Goal: Information Seeking & Learning: Find specific fact

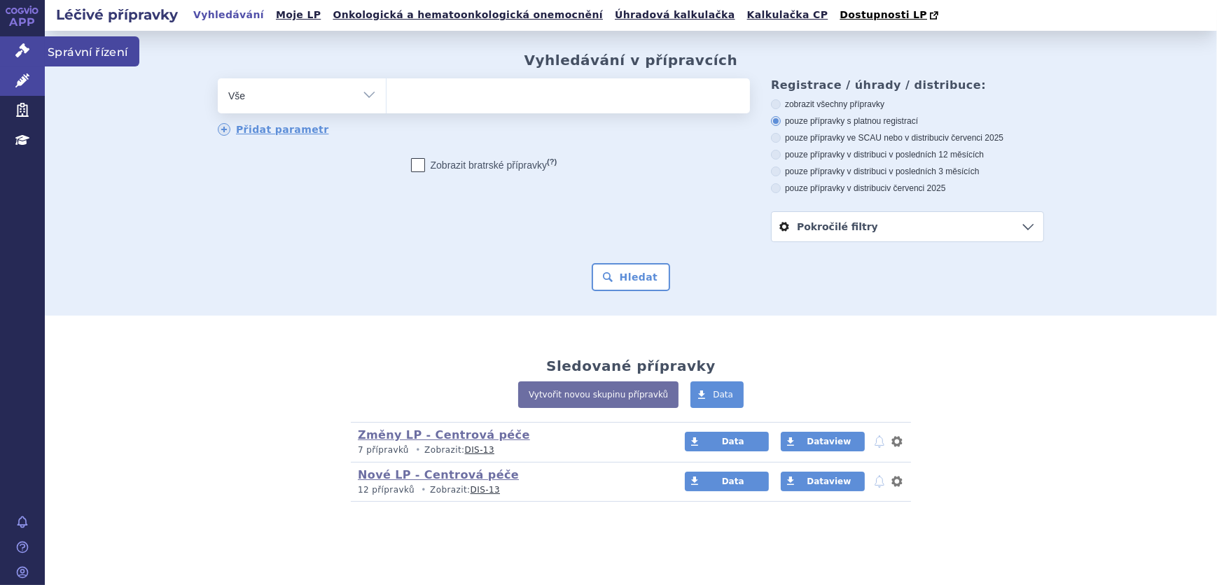
click at [19, 55] on icon at bounding box center [22, 50] width 14 height 14
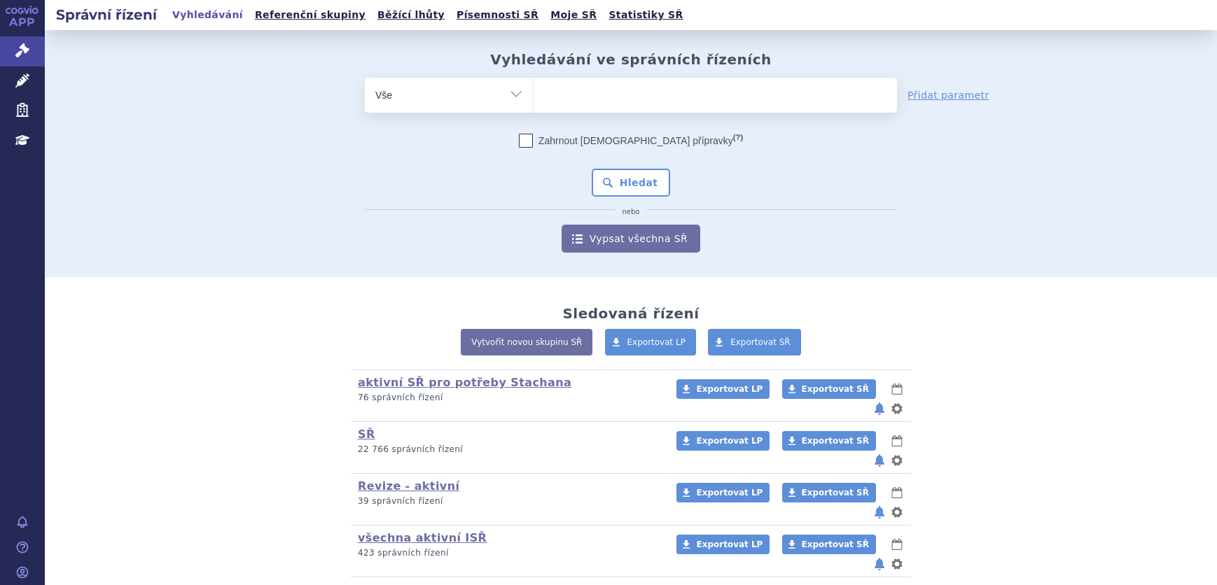
click at [628, 88] on ul at bounding box center [714, 92] width 363 height 29
click at [533, 88] on select at bounding box center [533, 94] width 1 height 35
paste input "SUKLS238298/2024"
type input "SUKLS238298/2024"
select select "SUKLS238298/2024"
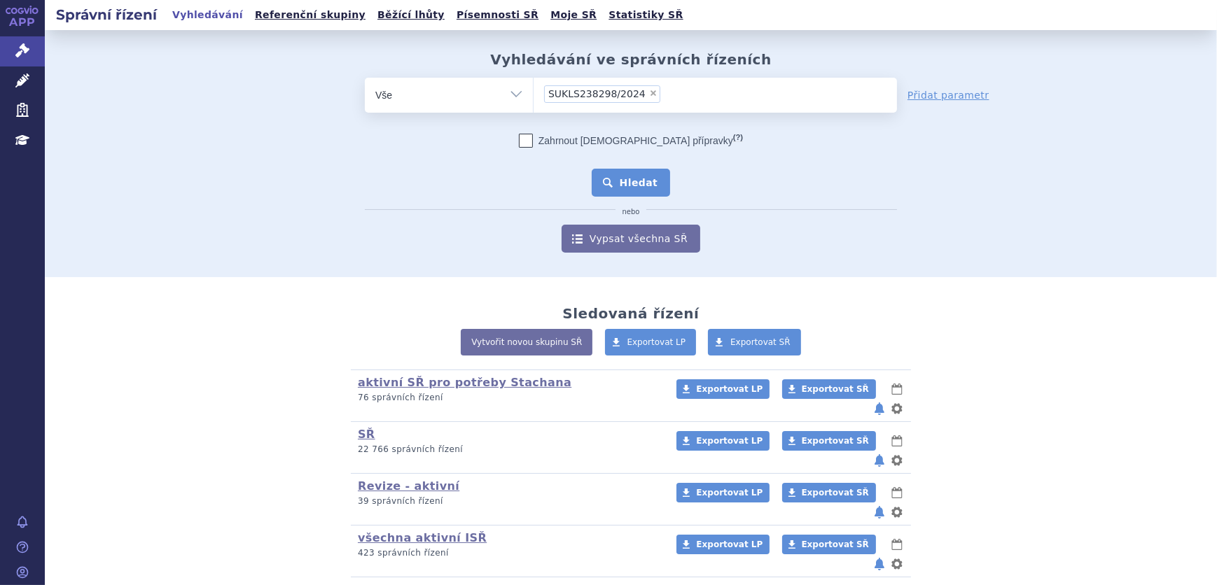
click at [625, 174] on button "Hledat" at bounding box center [631, 183] width 79 height 28
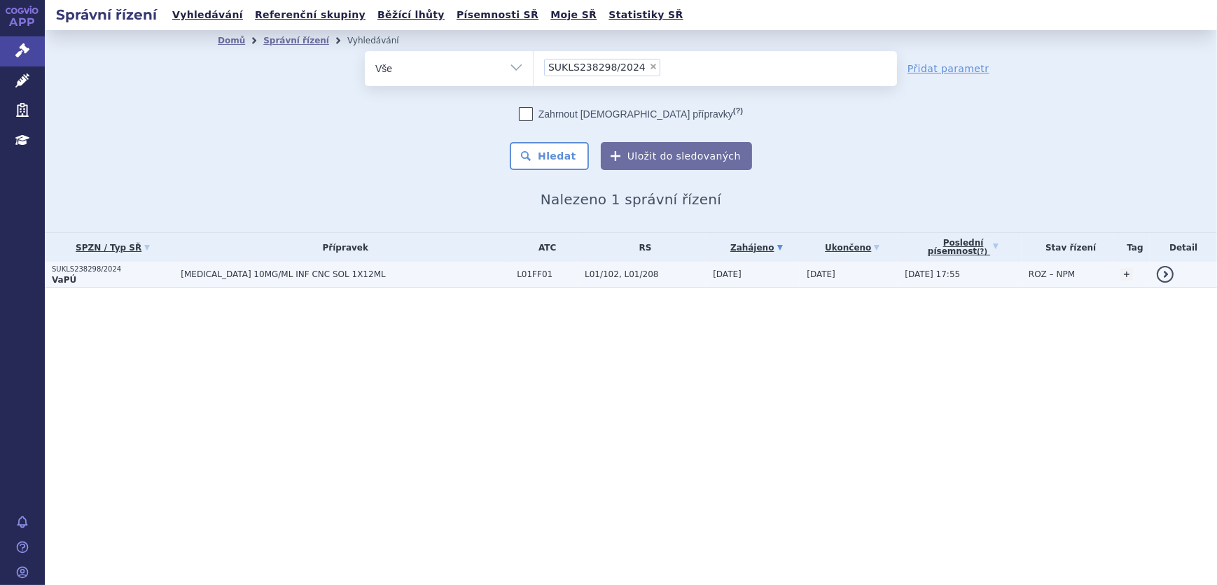
click at [356, 278] on span "OPDIVO 10MG/ML INF CNC SOL 1X12ML" at bounding box center [345, 275] width 329 height 10
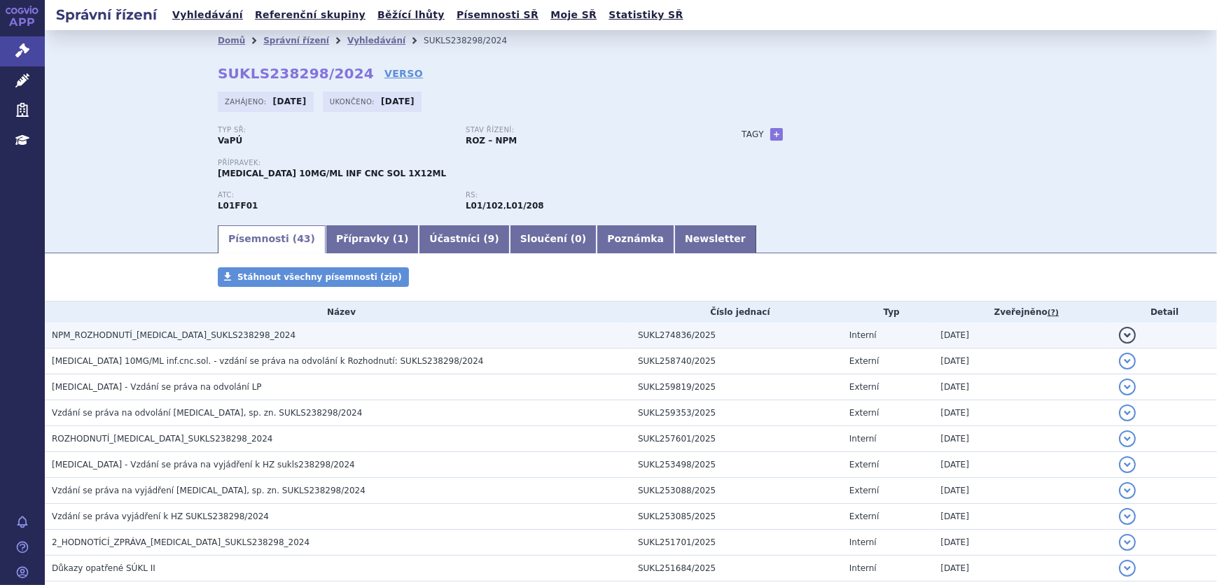
click at [298, 326] on td "NPM_ROZHODNUTÍ_OPDIVO_SUKLS238298_2024" at bounding box center [338, 336] width 586 height 26
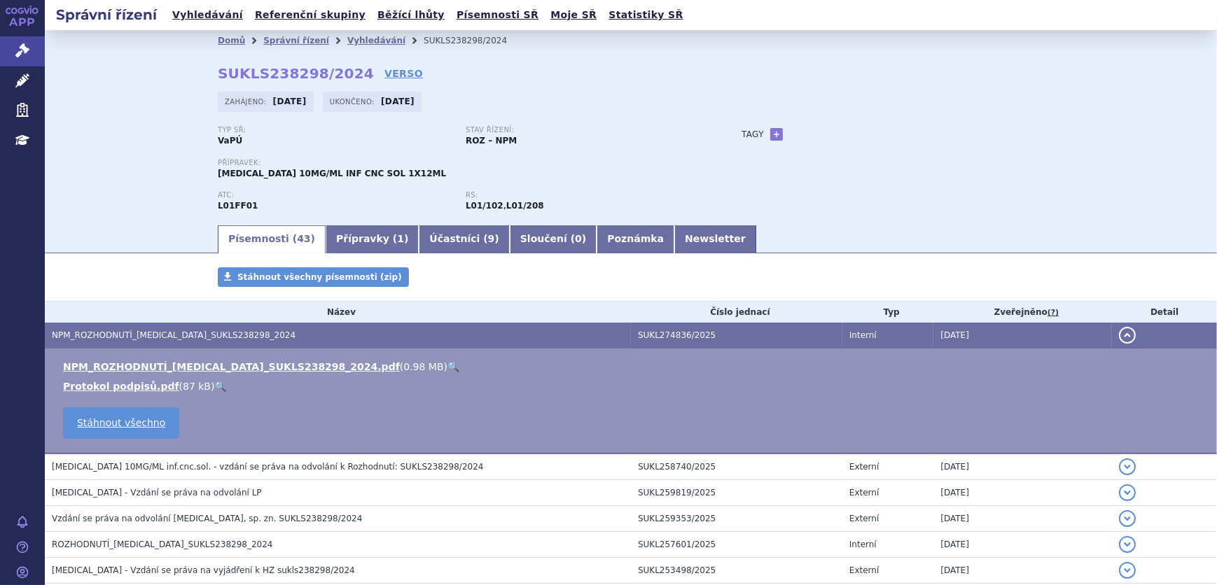
click at [447, 363] on link "🔍" at bounding box center [453, 366] width 12 height 11
click at [17, 43] on icon at bounding box center [22, 50] width 14 height 14
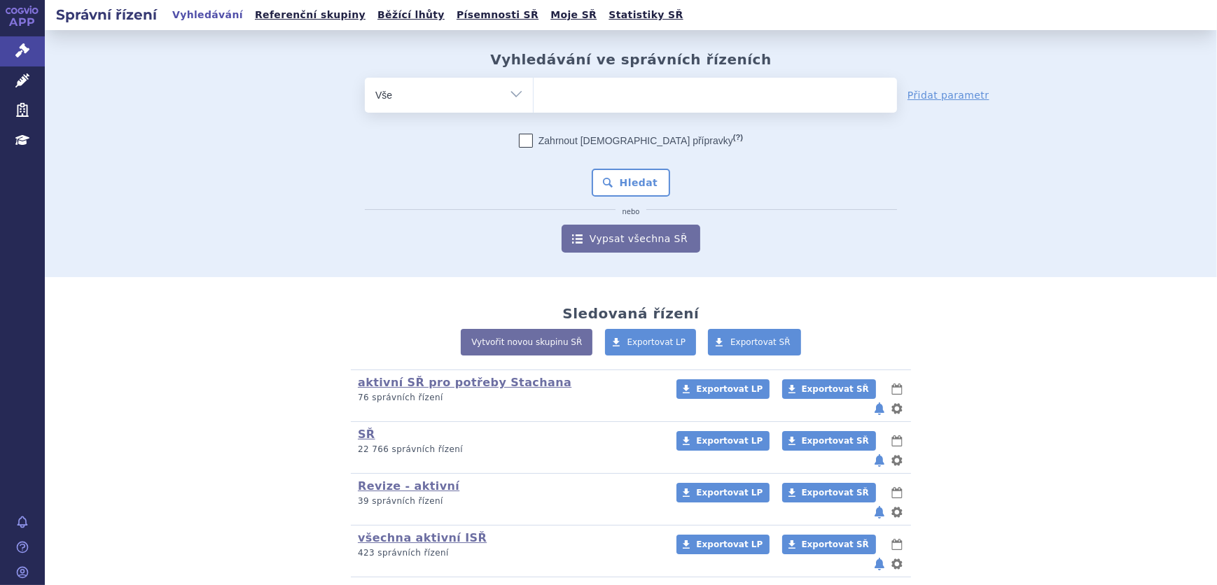
click at [607, 106] on ul at bounding box center [714, 92] width 363 height 29
click at [533, 106] on select at bounding box center [533, 94] width 1 height 35
paste input "SUKLS273924/2024"
type input "SUKLS273924/2024"
select select "SUKLS273924/2024"
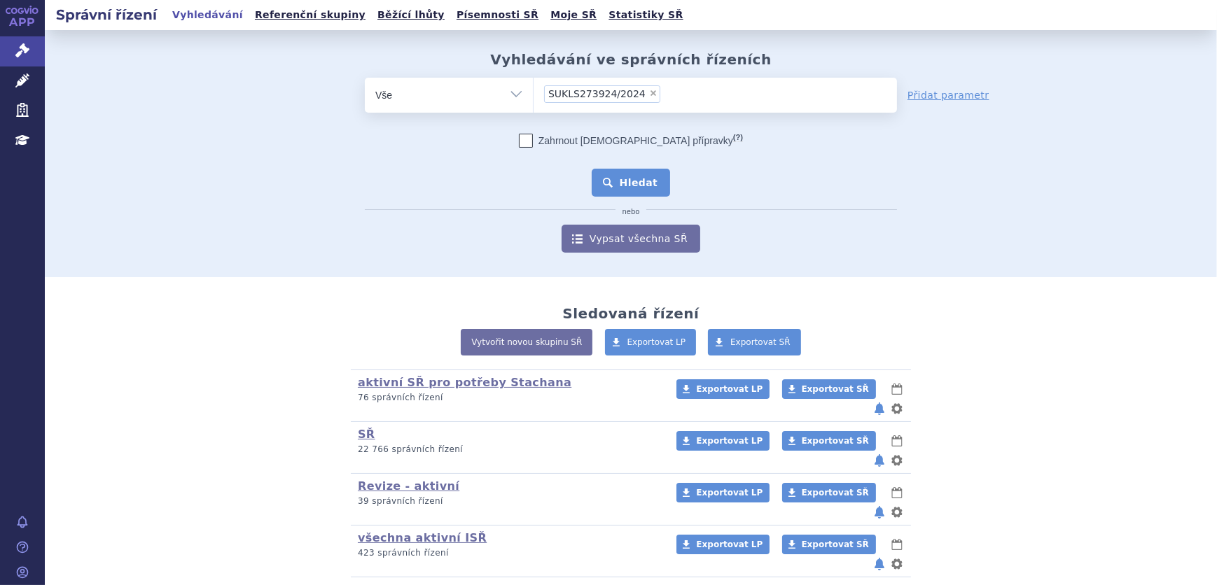
click at [639, 179] on button "Hledat" at bounding box center [631, 183] width 79 height 28
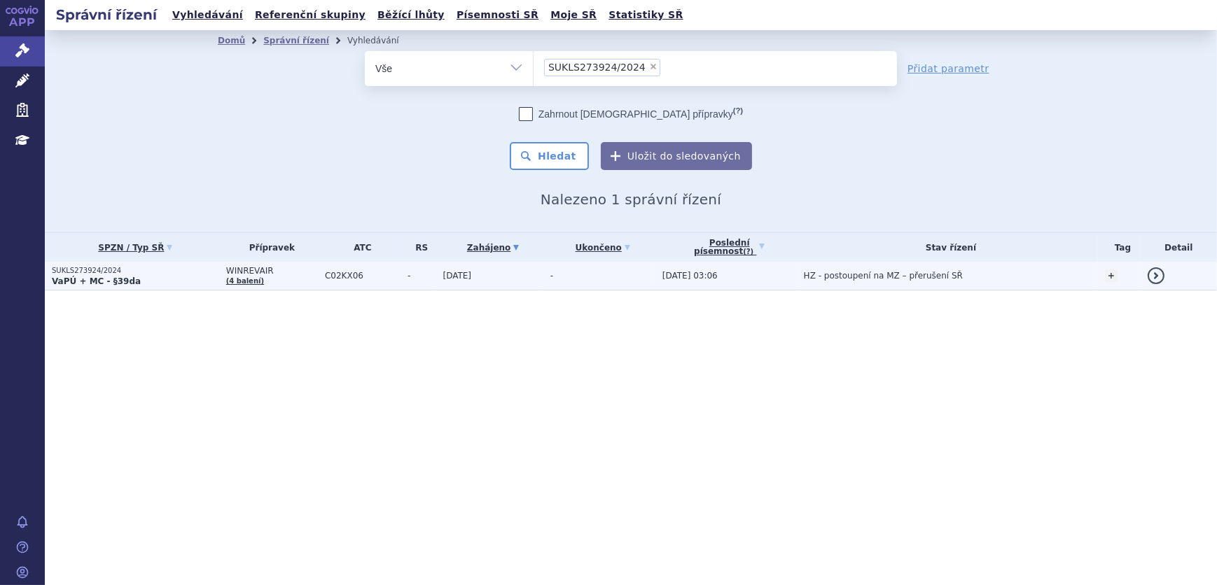
click at [386, 277] on span "C02KX06" at bounding box center [363, 276] width 76 height 10
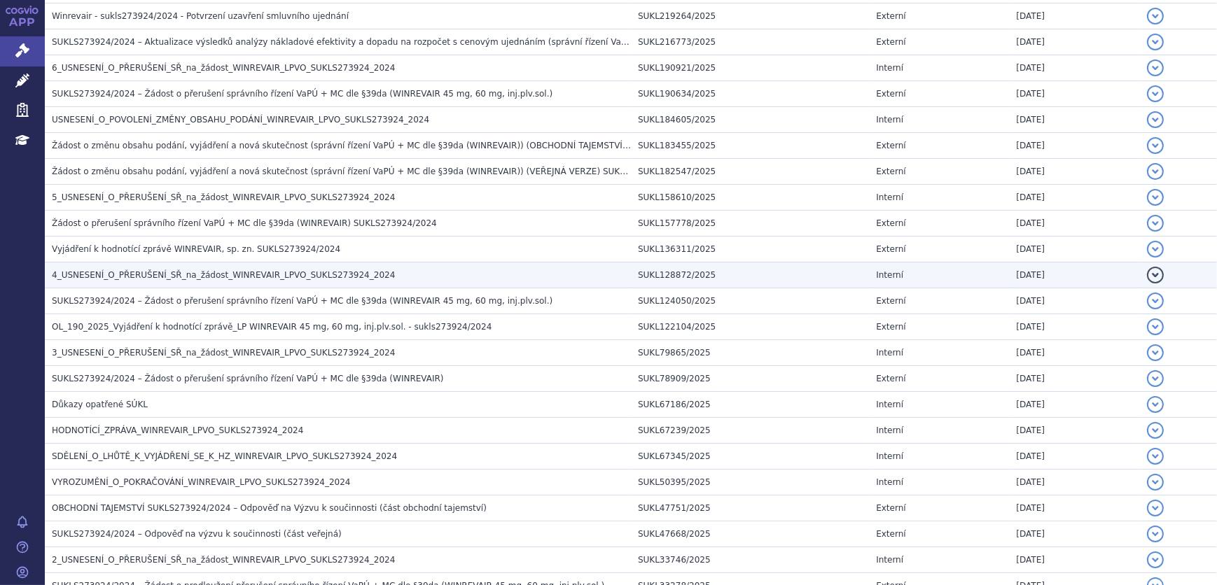
scroll to position [573, 0]
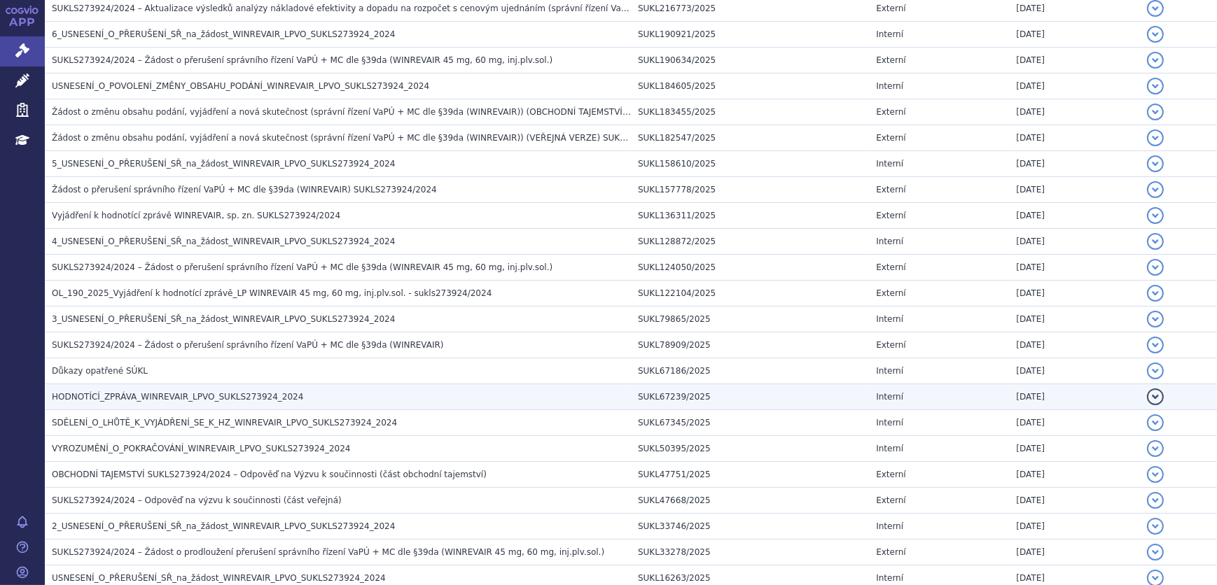
click at [181, 399] on span "HODNOTÍCÍ_ZPRÁVA_WINREVAIR_LPVO_SUKLS273924_2024" at bounding box center [177, 397] width 251 height 10
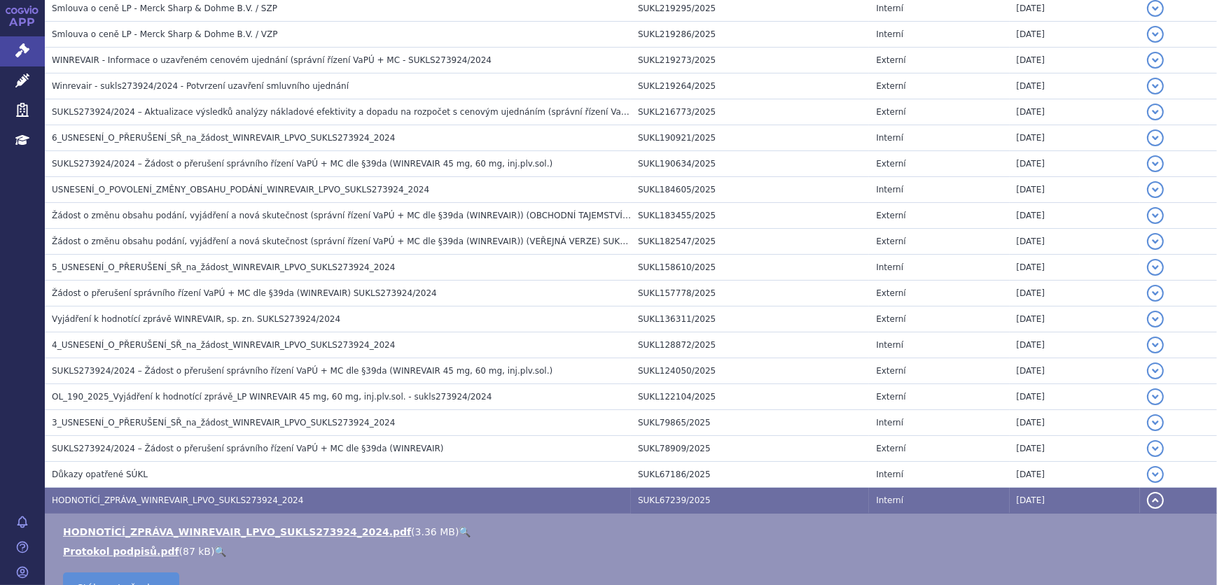
scroll to position [509, 0]
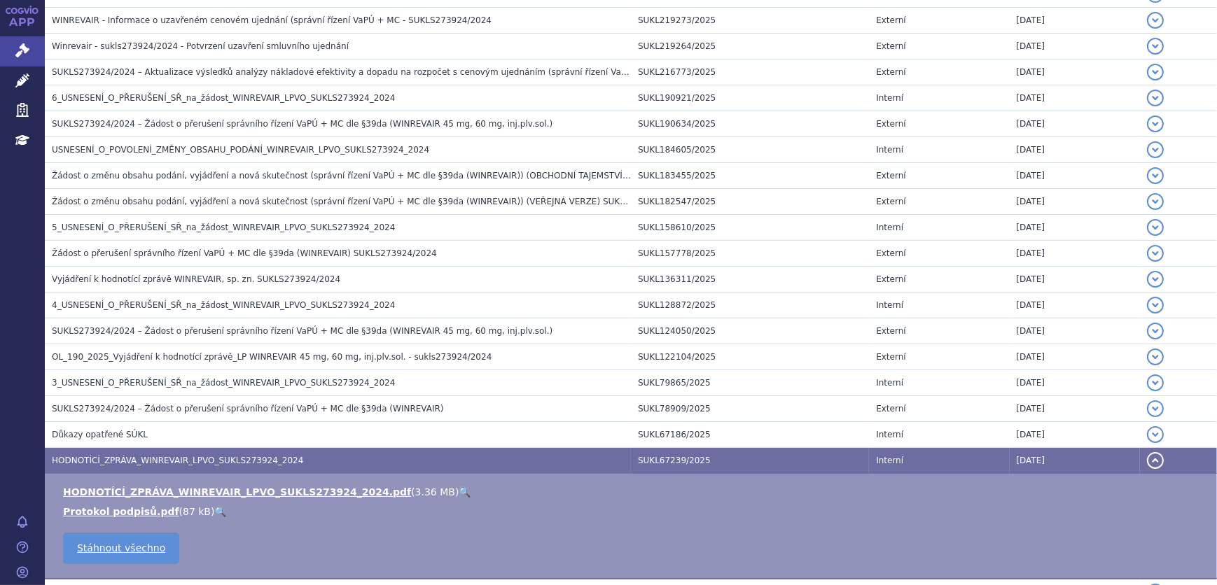
click at [459, 488] on link "🔍" at bounding box center [465, 492] width 12 height 11
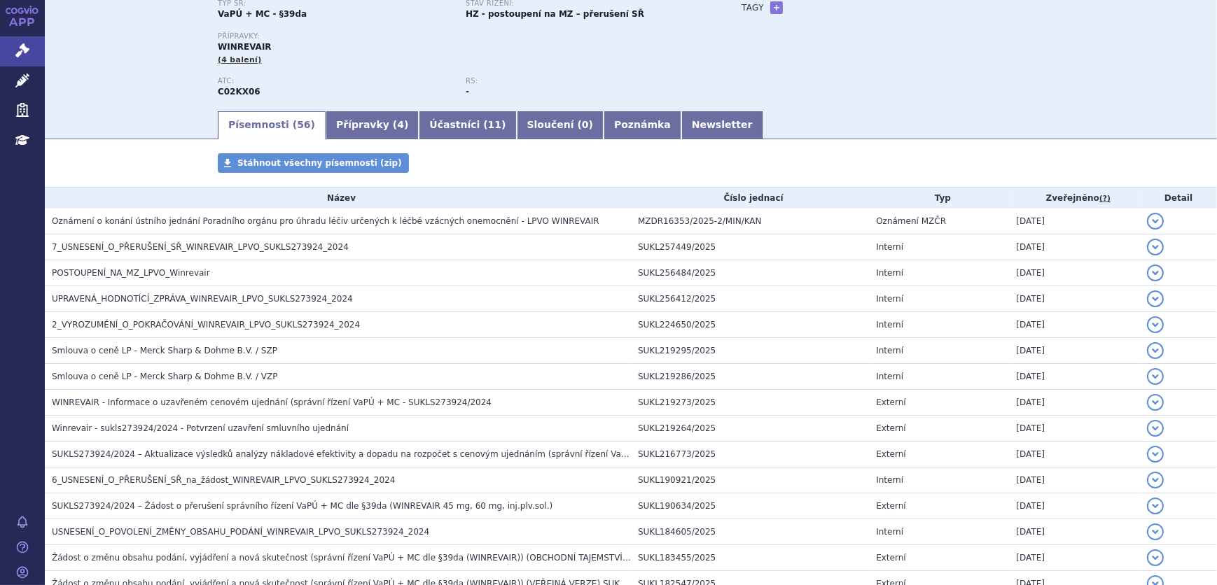
scroll to position [0, 0]
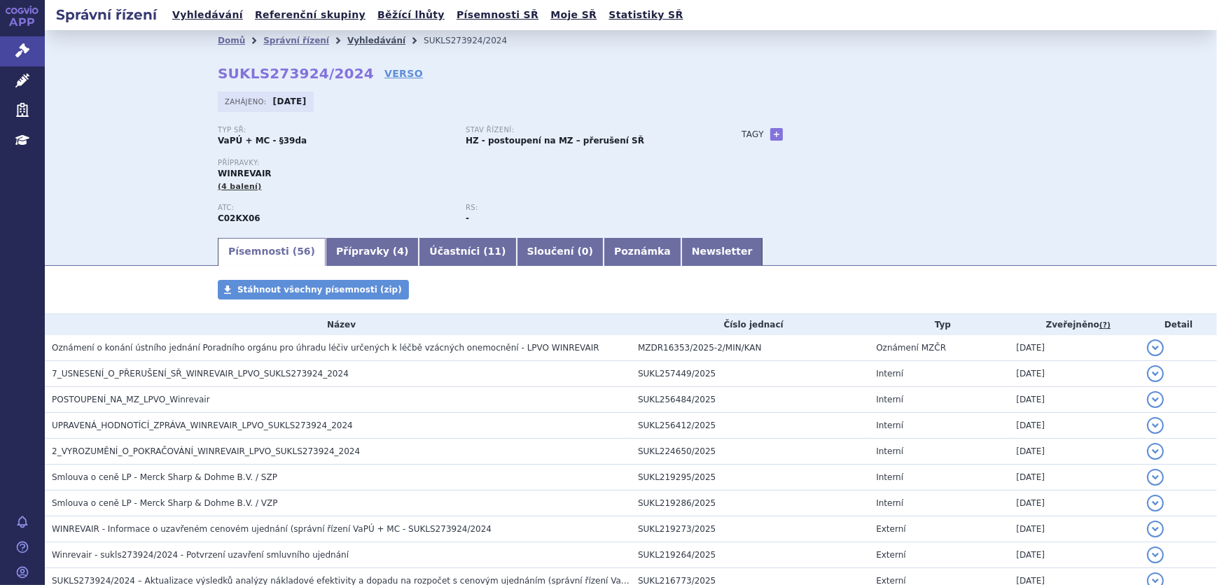
click at [347, 37] on link "Vyhledávání" at bounding box center [376, 41] width 58 height 10
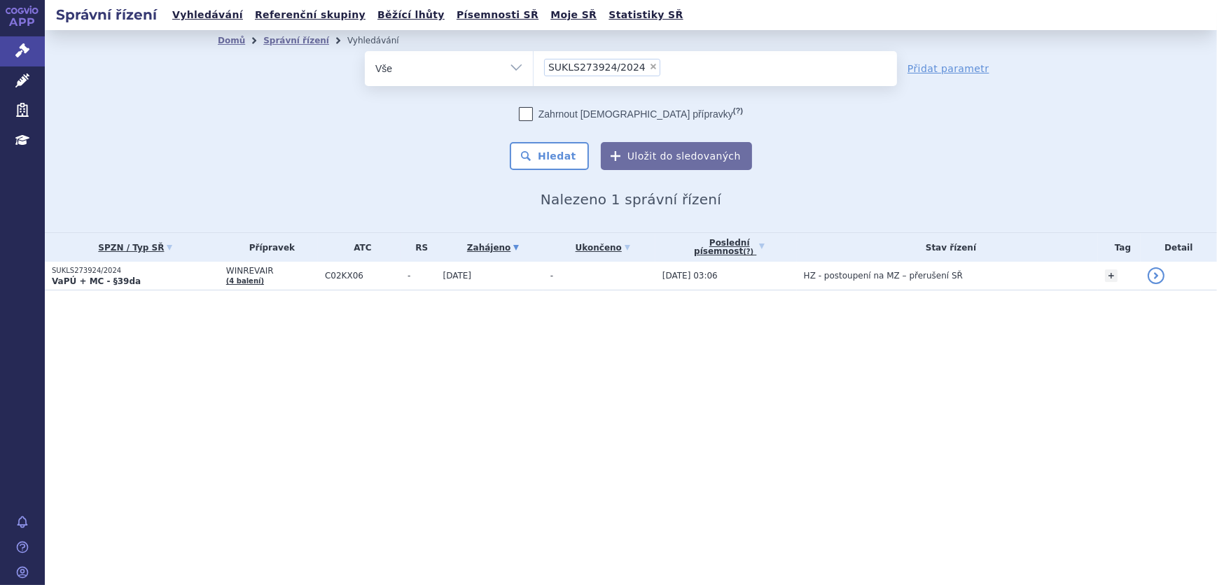
click at [649, 64] on span "×" at bounding box center [653, 66] width 8 height 8
click at [533, 64] on select "SUKLS273924/2024" at bounding box center [533, 67] width 1 height 35
select select
type input "SUKLS161240/2024"
select select "SUKLS161240/2024"
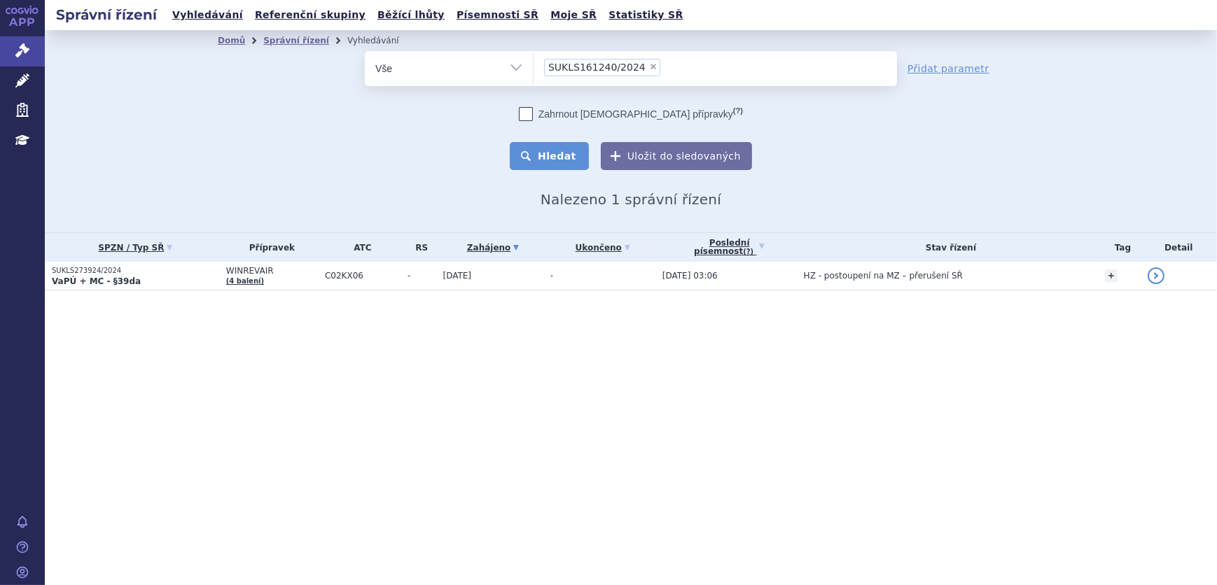
click at [552, 158] on button "Hledat" at bounding box center [549, 156] width 79 height 28
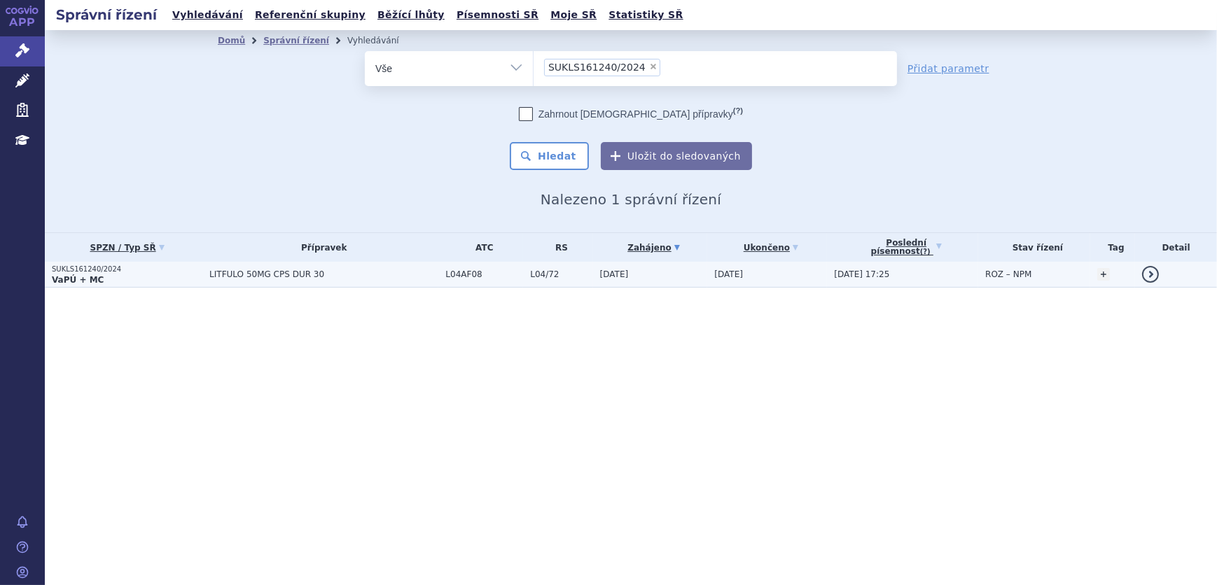
click at [362, 271] on span "LITFULO 50MG CPS DUR 30" at bounding box center [323, 275] width 229 height 10
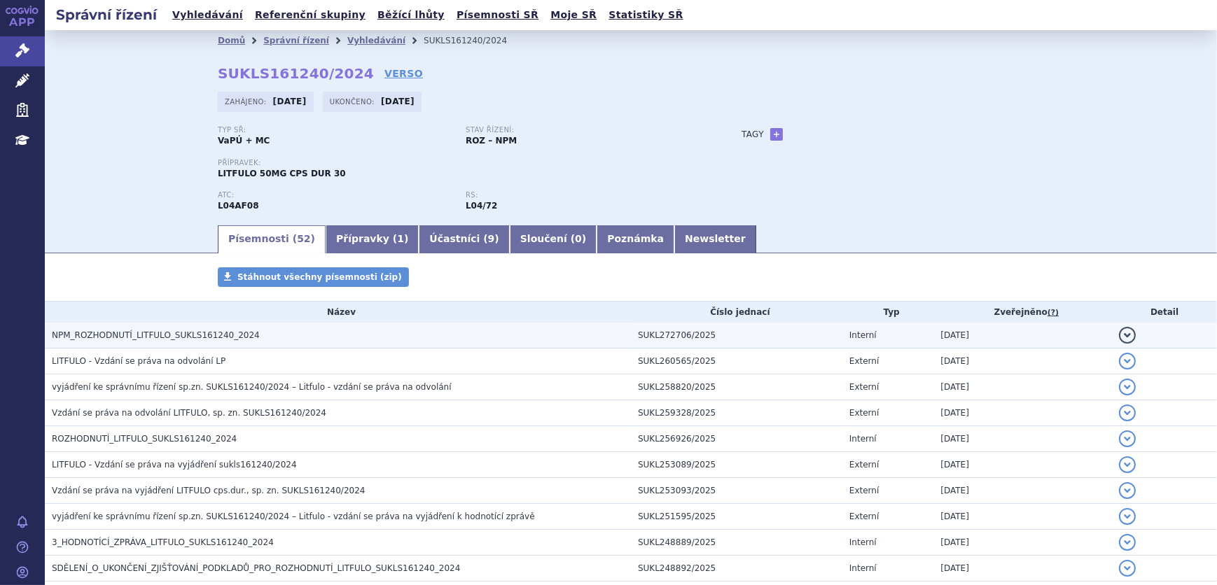
click at [280, 327] on td "NPM_ROZHODNUTÍ_LITFULO_SUKLS161240_2024" at bounding box center [338, 336] width 586 height 26
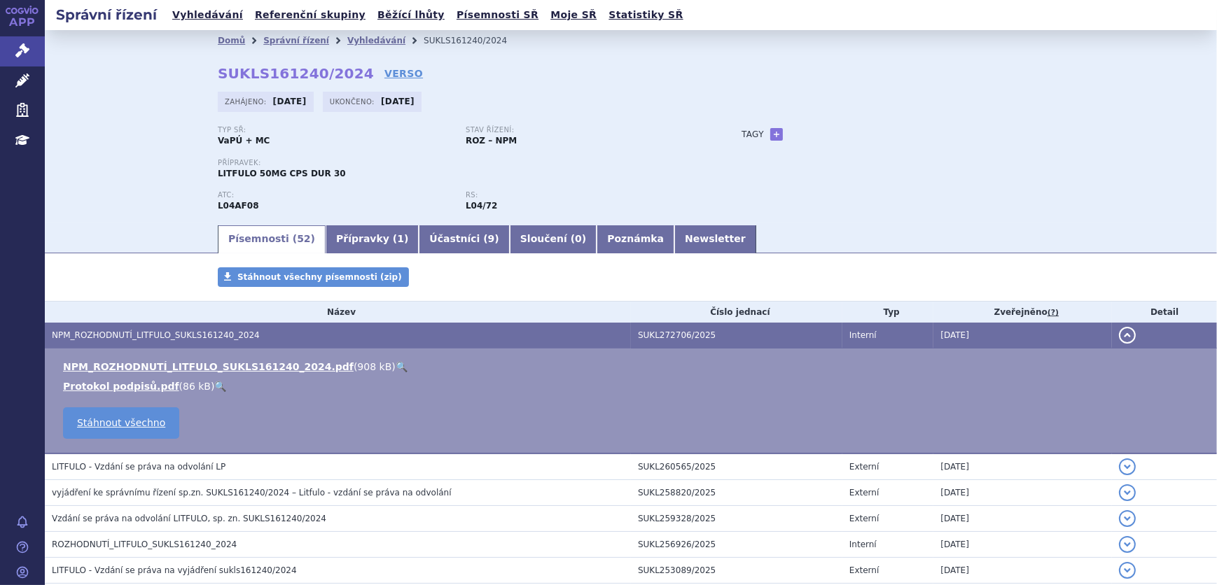
click at [396, 369] on link "🔍" at bounding box center [402, 366] width 12 height 11
click at [363, 246] on link "Přípravky ( 1 )" at bounding box center [372, 239] width 93 height 28
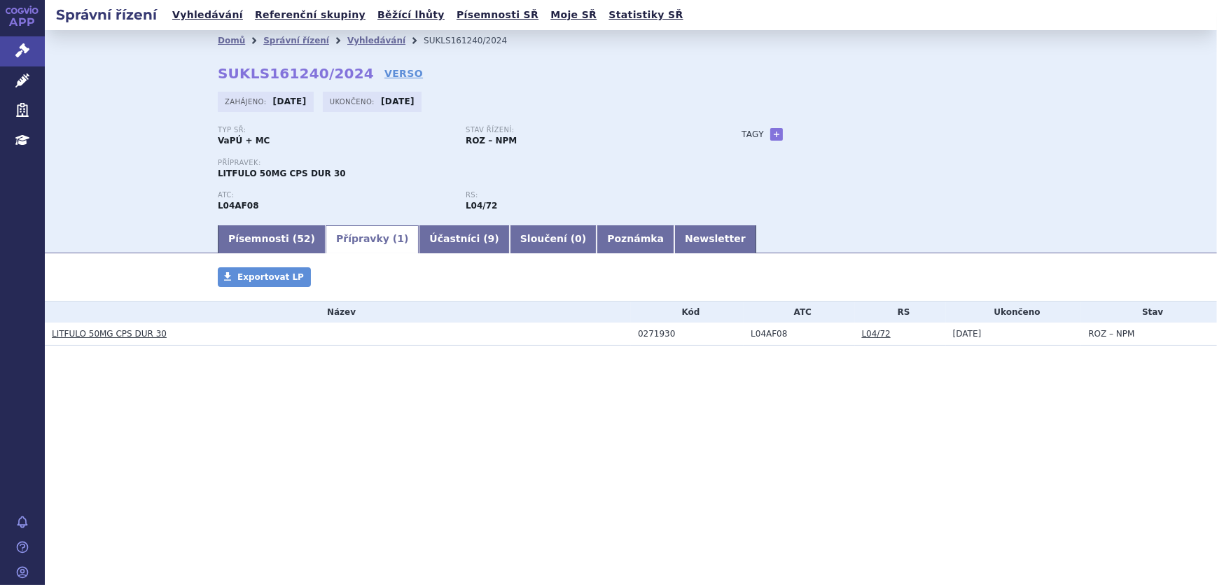
click at [543, 335] on h3 "LITFULO 50MG CPS DUR 30" at bounding box center [341, 334] width 579 height 14
drag, startPoint x: 348, startPoint y: 76, endPoint x: 179, endPoint y: 79, distance: 168.8
click at [179, 79] on div "Domů Správní řízení Vyhledávání SUKLS161240/2024 SUKLS161240/2024 VERSO Zahájen…" at bounding box center [631, 126] width 1172 height 193
copy strong "SUKLS161240/2024"
click at [367, 120] on div "Domů Správní řízení Vyhledávání SUKLS161240/2024 SUKLS161240/2024 VERSO Zahájen…" at bounding box center [631, 137] width 882 height 172
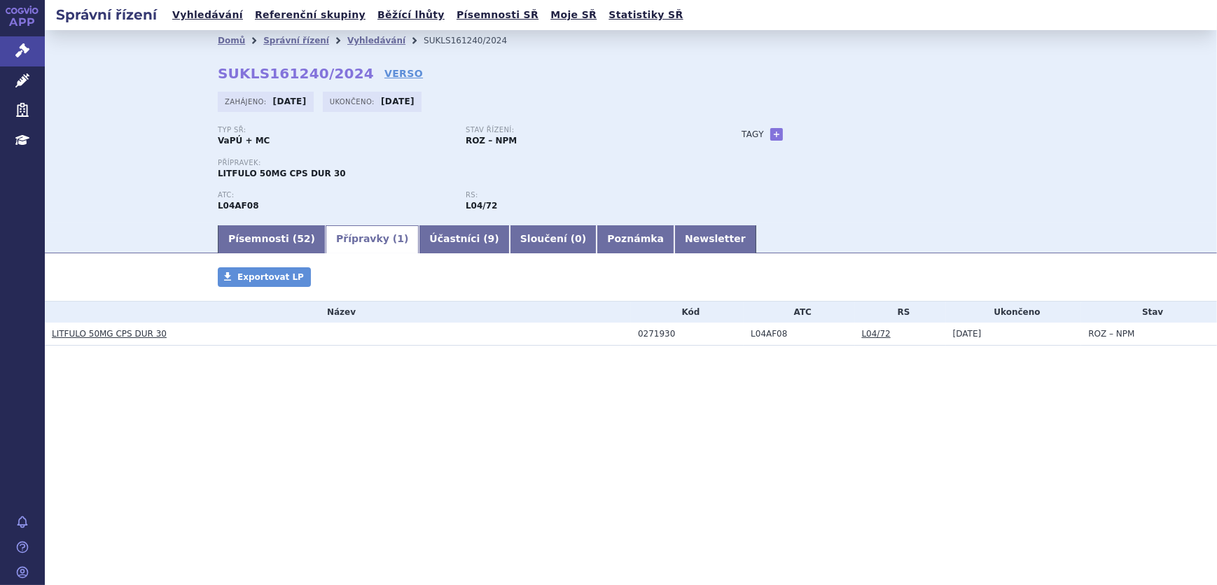
drag, startPoint x: 367, startPoint y: 120, endPoint x: 363, endPoint y: 141, distance: 21.4
click at [363, 141] on div "Typ SŘ: VaPÚ + MC" at bounding box center [342, 136] width 248 height 21
click at [242, 242] on link "Písemnosti ( 52 )" at bounding box center [272, 239] width 108 height 28
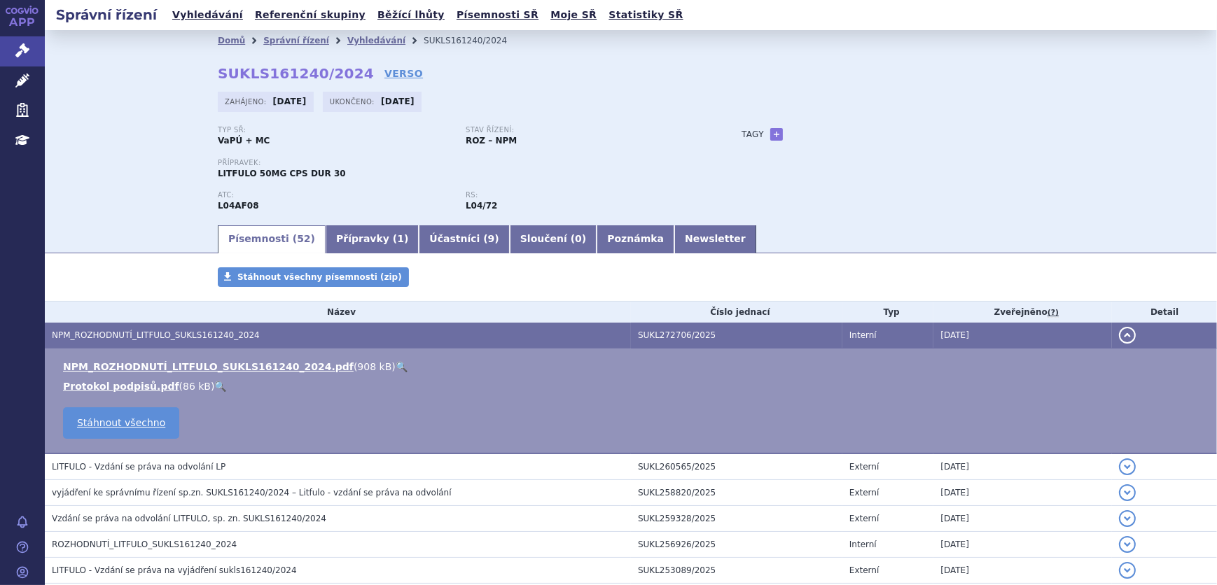
click at [396, 361] on link "🔍" at bounding box center [402, 366] width 12 height 11
click at [356, 43] on link "Vyhledávání" at bounding box center [376, 41] width 58 height 10
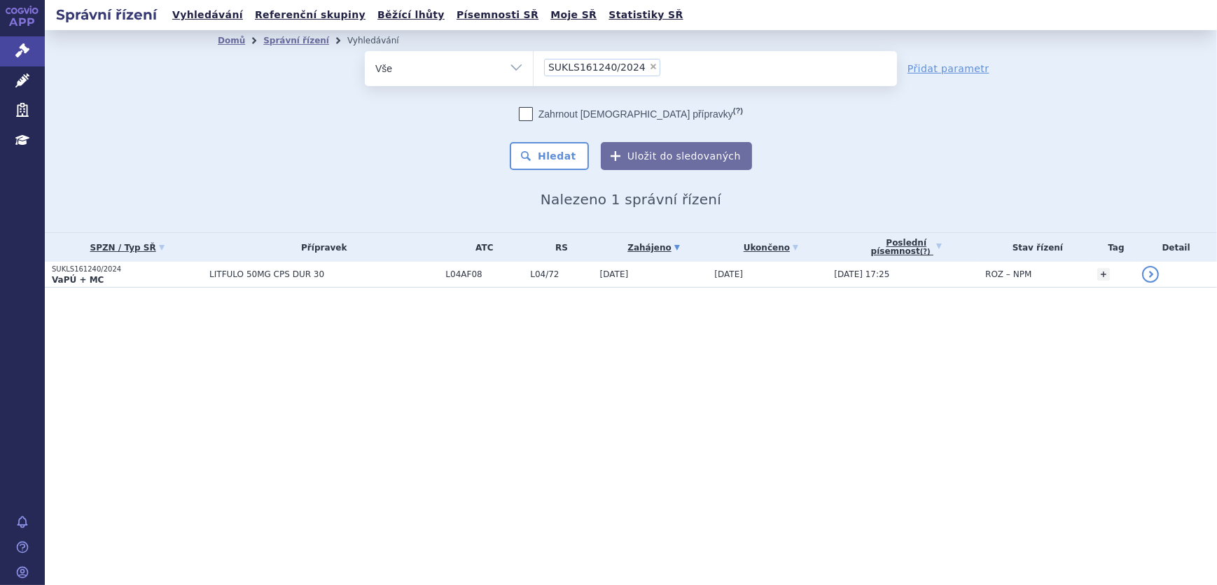
click at [649, 66] on span "×" at bounding box center [653, 66] width 8 height 8
click at [533, 66] on select "SUKLS161240/2024" at bounding box center [533, 67] width 1 height 35
select select
paste input "SUKLS318214/2024"
type input "SUKLS318214/2024"
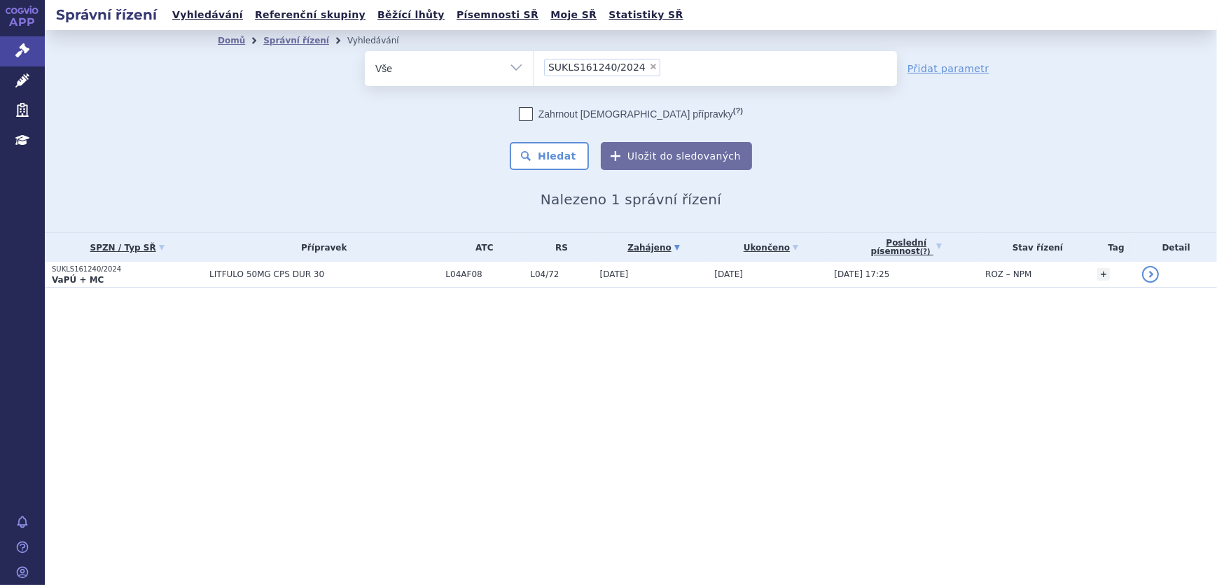
select select "SUKLS318214/2024"
click at [547, 148] on button "Hledat" at bounding box center [549, 156] width 79 height 28
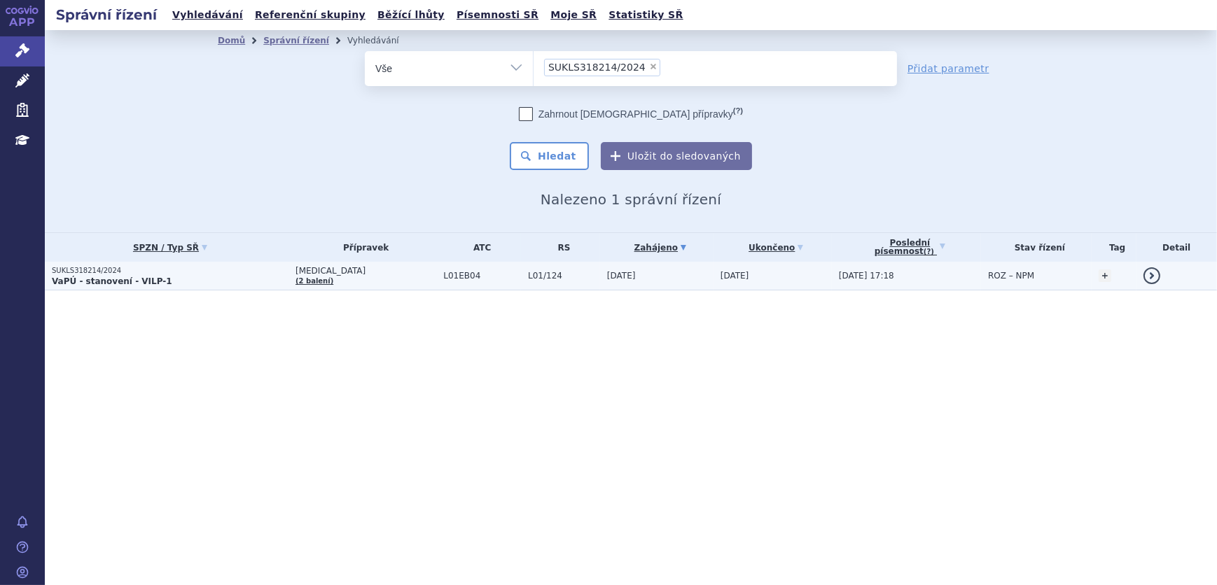
click at [521, 272] on td "L01/124" at bounding box center [560, 276] width 79 height 29
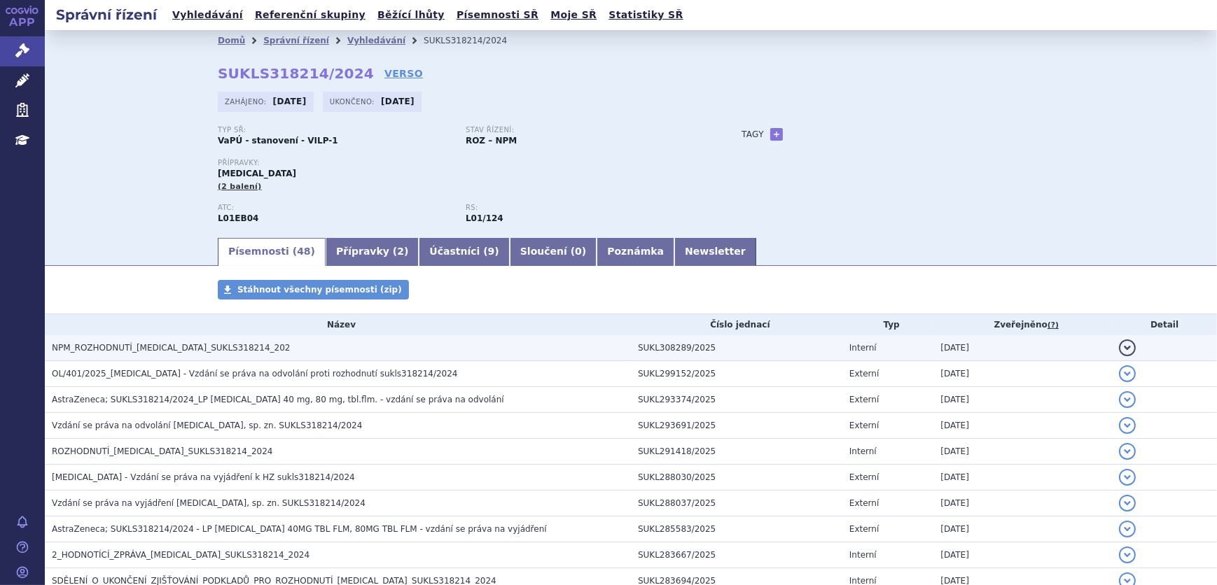
click at [419, 353] on h3 "NPM_ROZHODNUTÍ_TAGRISSO_SUKLS318214_202" at bounding box center [341, 348] width 579 height 14
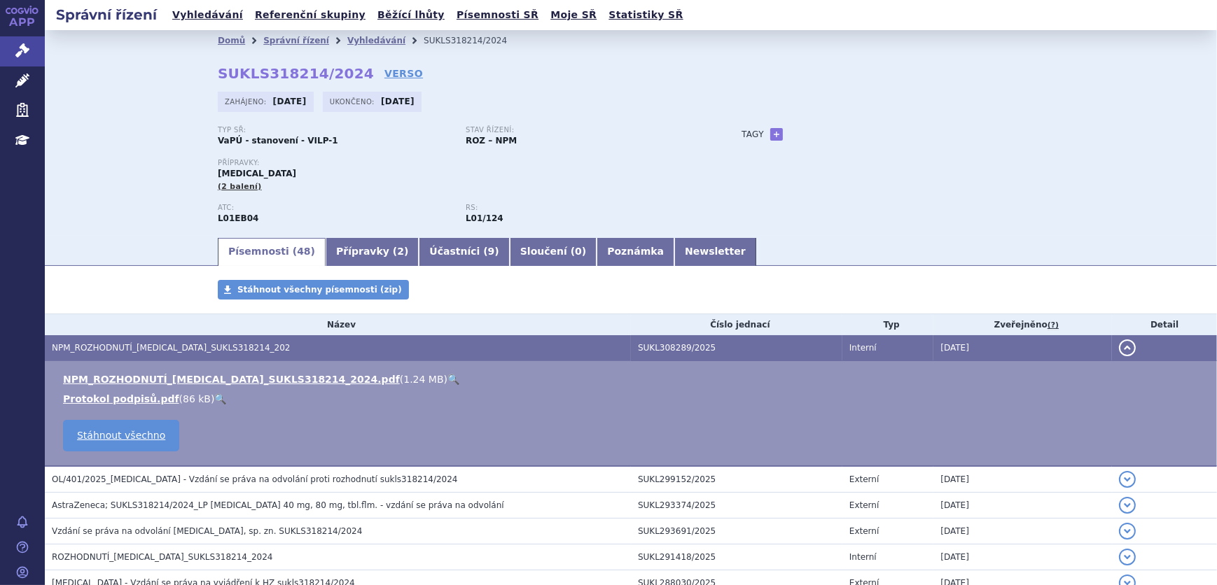
click at [447, 377] on link "🔍" at bounding box center [453, 379] width 12 height 11
drag, startPoint x: 342, startPoint y: 72, endPoint x: 187, endPoint y: 72, distance: 155.4
click at [190, 72] on div "Domů Správní řízení Vyhledávání SUKLS318214/2024 SUKLS318214/2024 VERSO Zahájen…" at bounding box center [631, 143] width 882 height 185
copy strong "SUKLS318214/2024"
click at [326, 245] on link "Přípravky ( 2 )" at bounding box center [372, 252] width 93 height 28
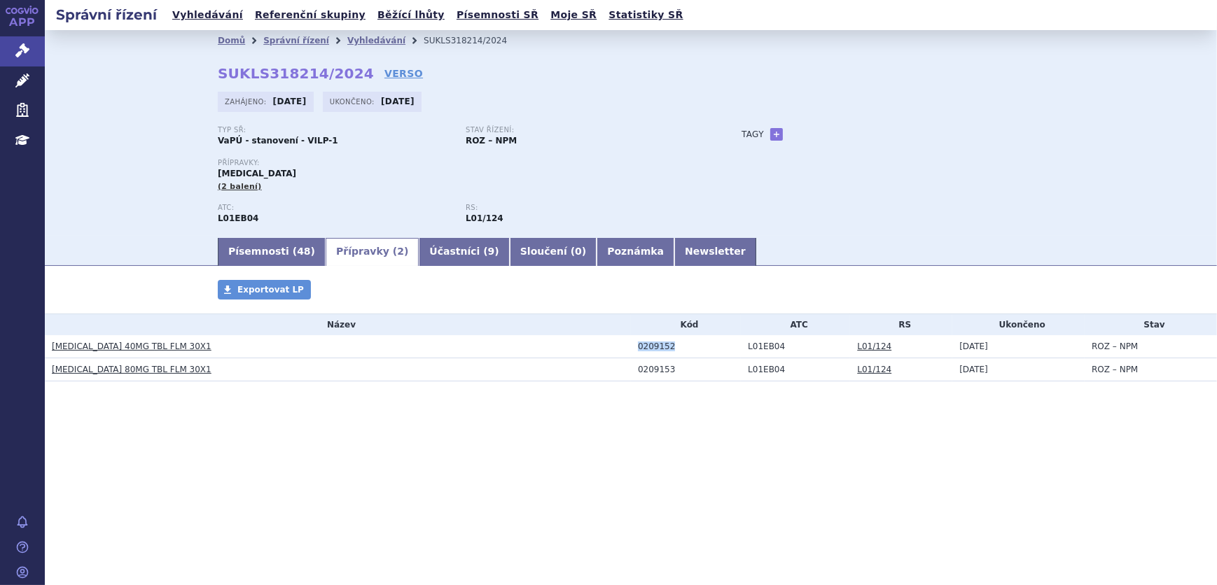
drag, startPoint x: 674, startPoint y: 345, endPoint x: 622, endPoint y: 352, distance: 52.3
click at [622, 352] on tr "TAGRISSO 40MG TBL FLM 30X1 0209152 L01EB04 L01/124 28.07.2025 ROZ – NPM" at bounding box center [631, 346] width 1172 height 23
copy tr "0209152"
click at [672, 378] on td "0209153" at bounding box center [686, 369] width 110 height 23
drag, startPoint x: 676, startPoint y: 347, endPoint x: 624, endPoint y: 351, distance: 52.7
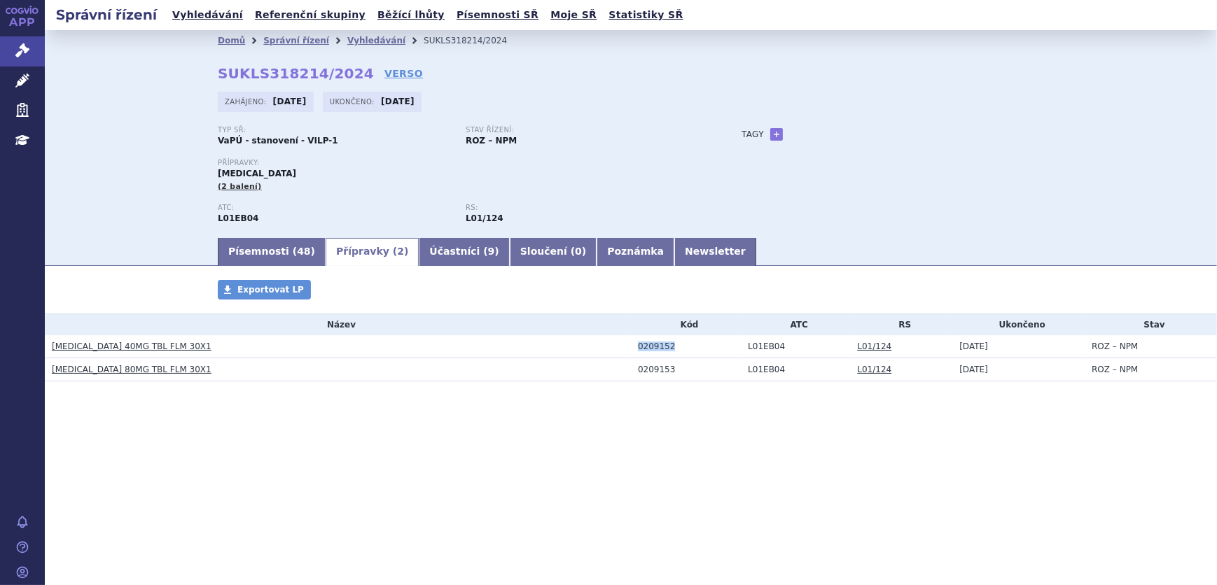
click at [624, 351] on tr "TAGRISSO 40MG TBL FLM 30X1 0209152 L01EB04 L01/124 28.07.2025 ROZ – NPM" at bounding box center [631, 346] width 1172 height 23
drag, startPoint x: 624, startPoint y: 351, endPoint x: 968, endPoint y: 412, distance: 349.0
click at [906, 411] on section "Domů Správní řízení Vyhledávání SUKLS318214/2024 SUKLS318214/2024 VERSO Zahájen…" at bounding box center [631, 247] width 1172 height 435
click at [267, 254] on link "Písemnosti ( 48 )" at bounding box center [272, 252] width 108 height 28
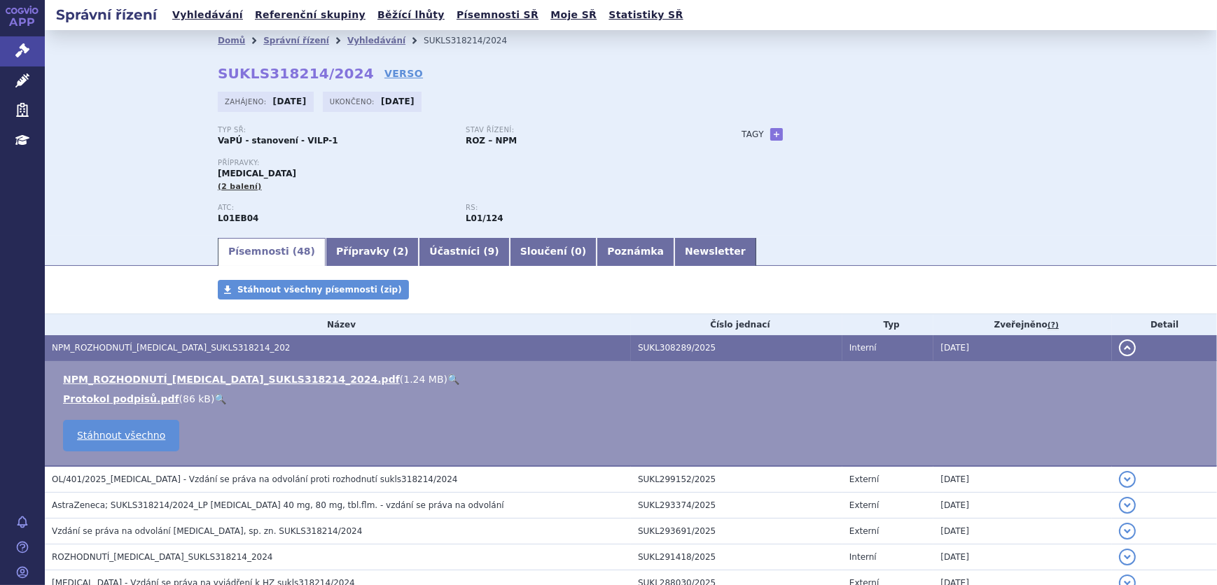
click at [447, 377] on link "🔍" at bounding box center [453, 379] width 12 height 11
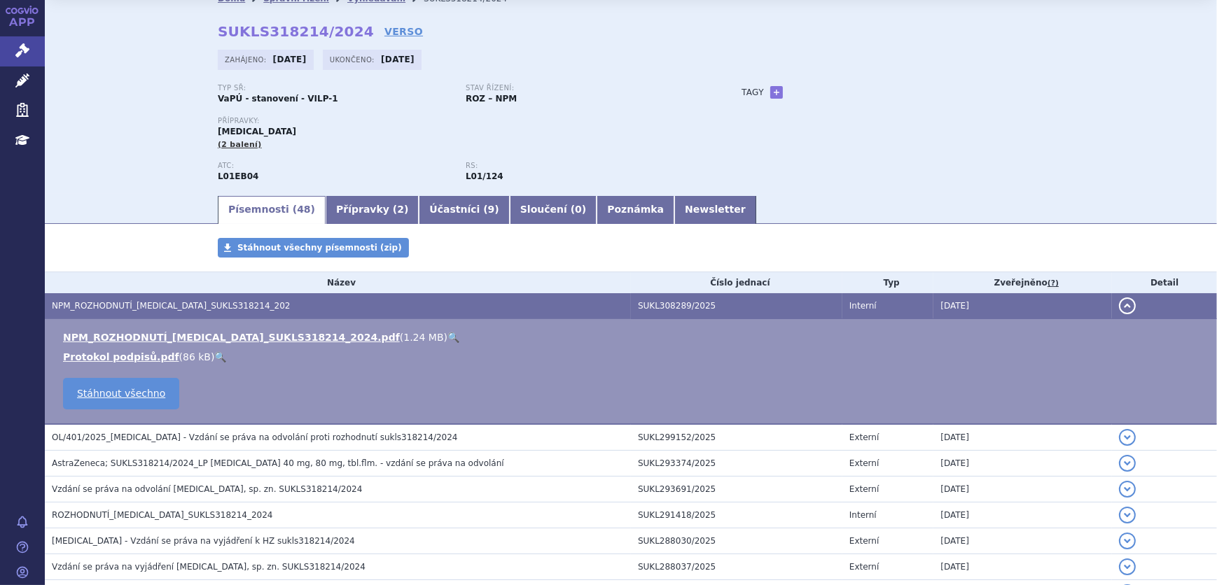
scroll to position [63, 0]
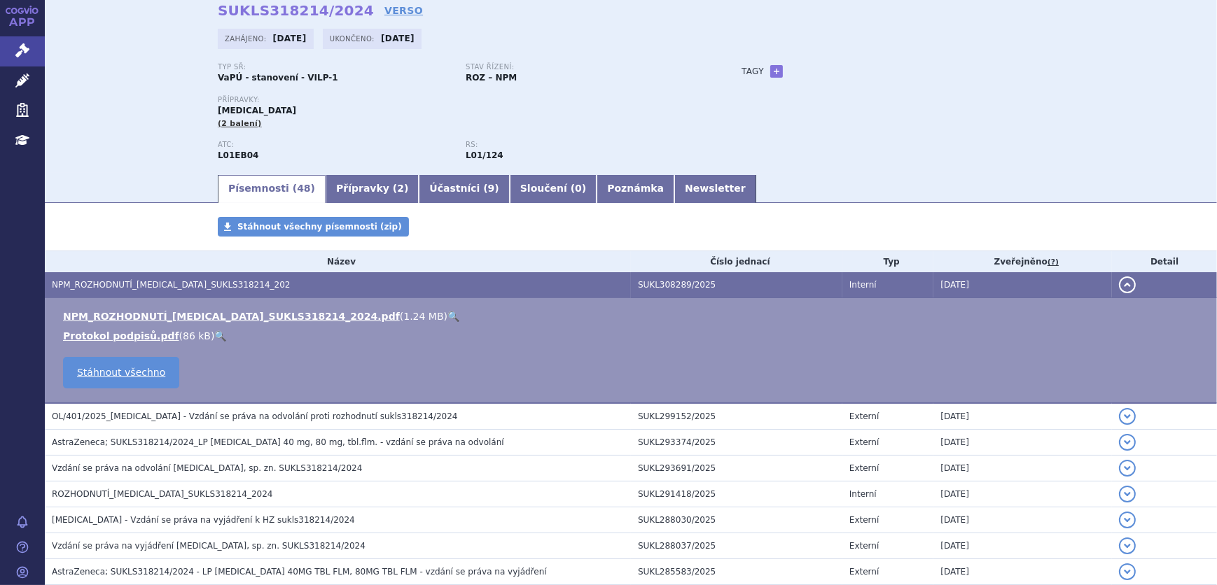
click at [447, 313] on link "🔍" at bounding box center [453, 316] width 12 height 11
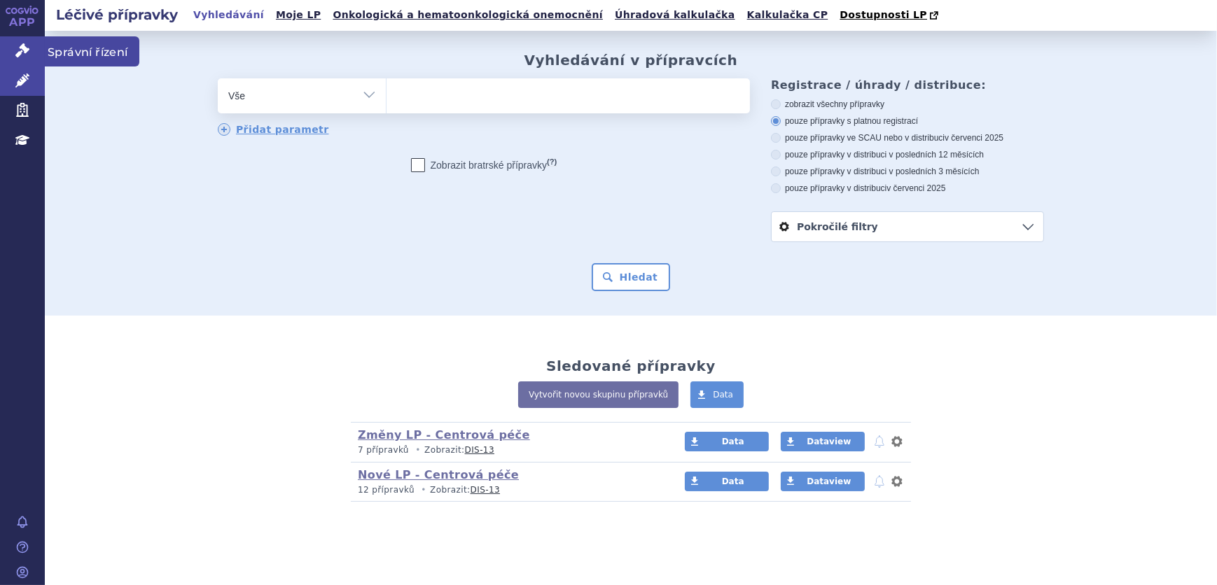
click at [34, 43] on link "Správní řízení" at bounding box center [22, 50] width 45 height 29
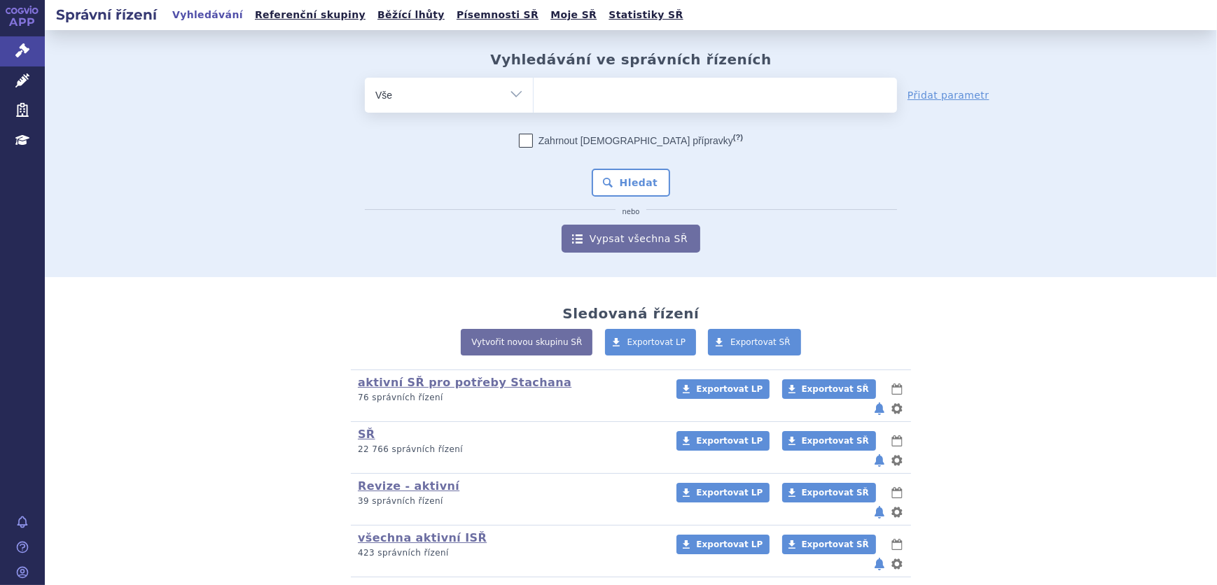
click at [629, 87] on ul at bounding box center [714, 92] width 363 height 29
click at [533, 87] on select at bounding box center [533, 94] width 1 height 35
paste input "SUKLS211494/2024"
type input "SUKLS211494/2024"
select select "SUKLS211494/2024"
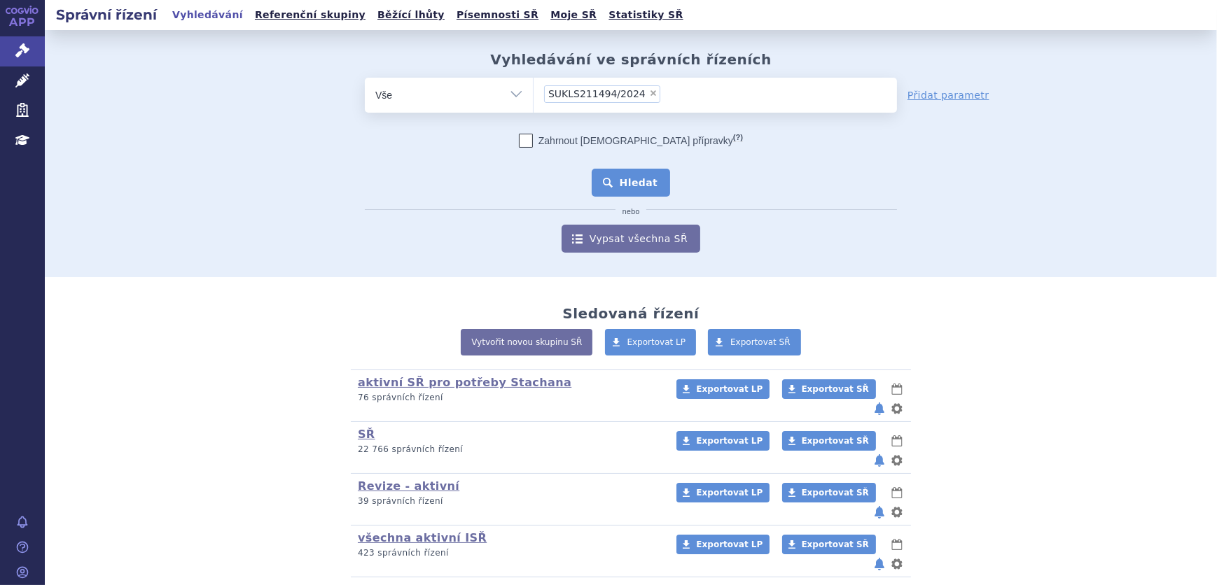
click at [625, 189] on button "Hledat" at bounding box center [631, 183] width 79 height 28
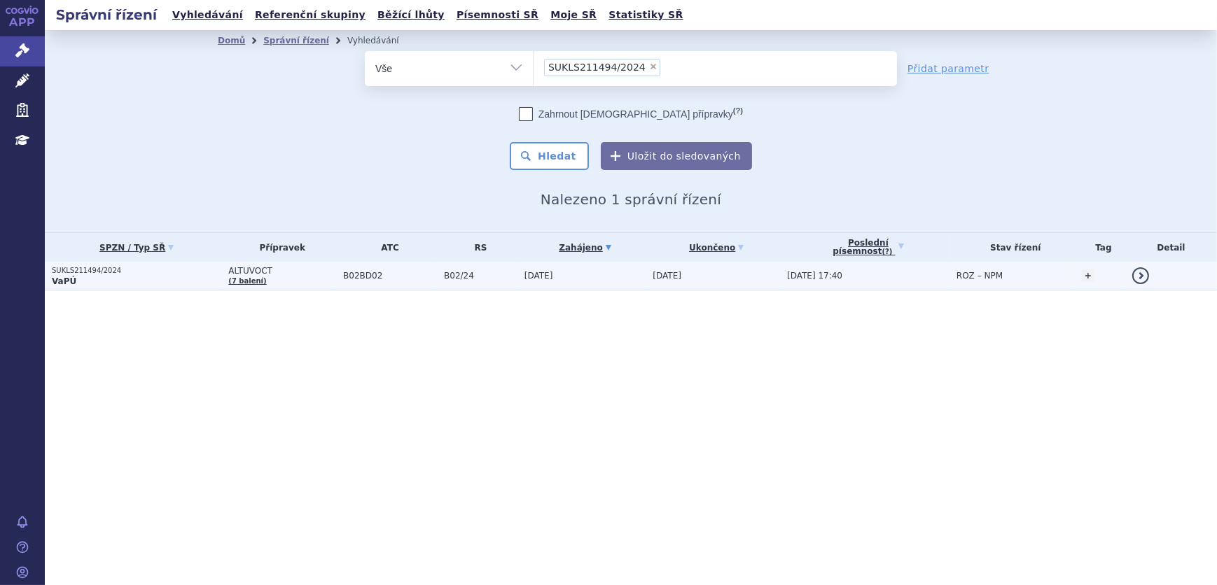
click at [444, 272] on span "B02/24" at bounding box center [481, 276] width 74 height 10
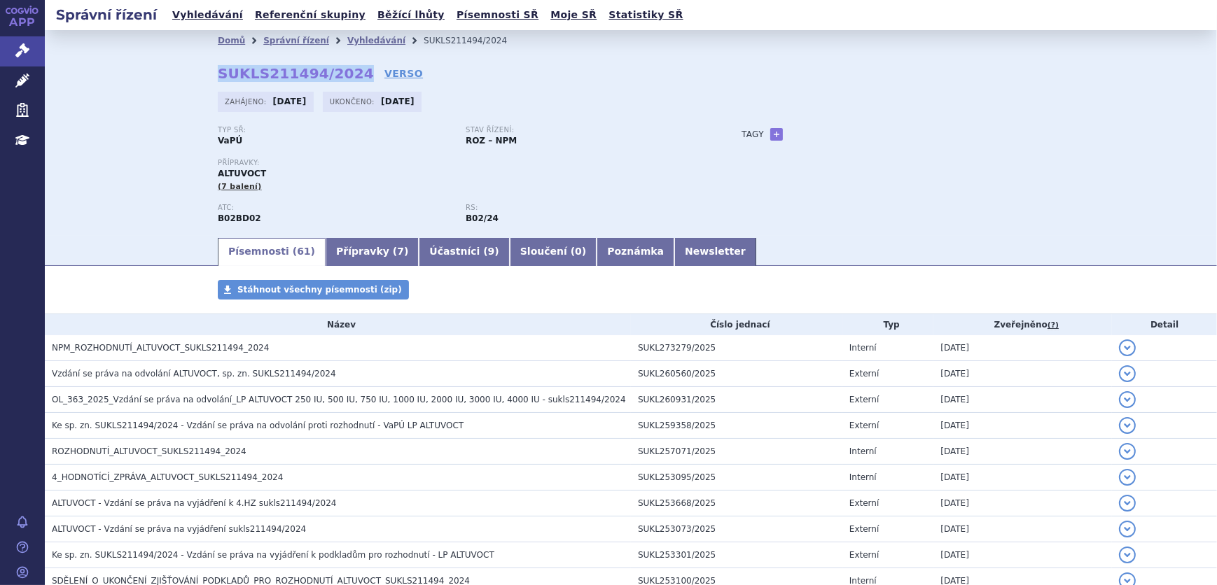
drag, startPoint x: 342, startPoint y: 70, endPoint x: 187, endPoint y: 73, distance: 155.5
click at [190, 73] on div "Domů Správní řízení Vyhledávání SUKLS211494/2024 SUKLS211494/2024 VERSO Zahájen…" at bounding box center [631, 143] width 882 height 185
copy strong "SUKLS211494/2024"
click at [340, 254] on link "Přípravky ( 7 )" at bounding box center [372, 252] width 93 height 28
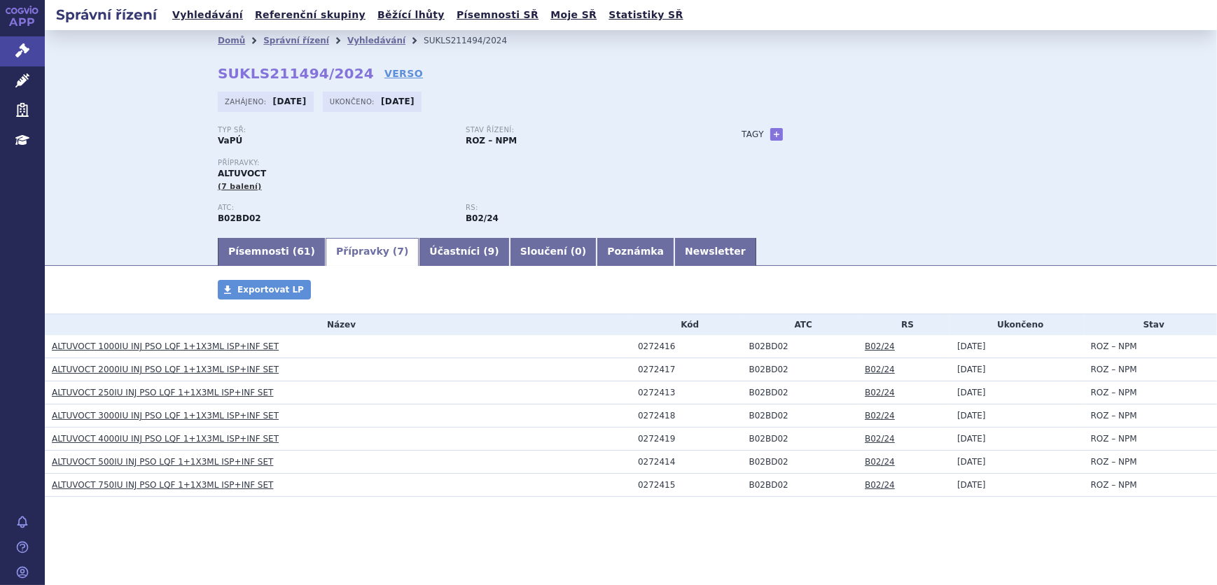
drag, startPoint x: 1201, startPoint y: 440, endPoint x: 1216, endPoint y: 449, distance: 17.3
click at [1205, 443] on td "ROZ – NPM" at bounding box center [1150, 439] width 133 height 23
click at [355, 39] on link "Vyhledávání" at bounding box center [376, 41] width 58 height 10
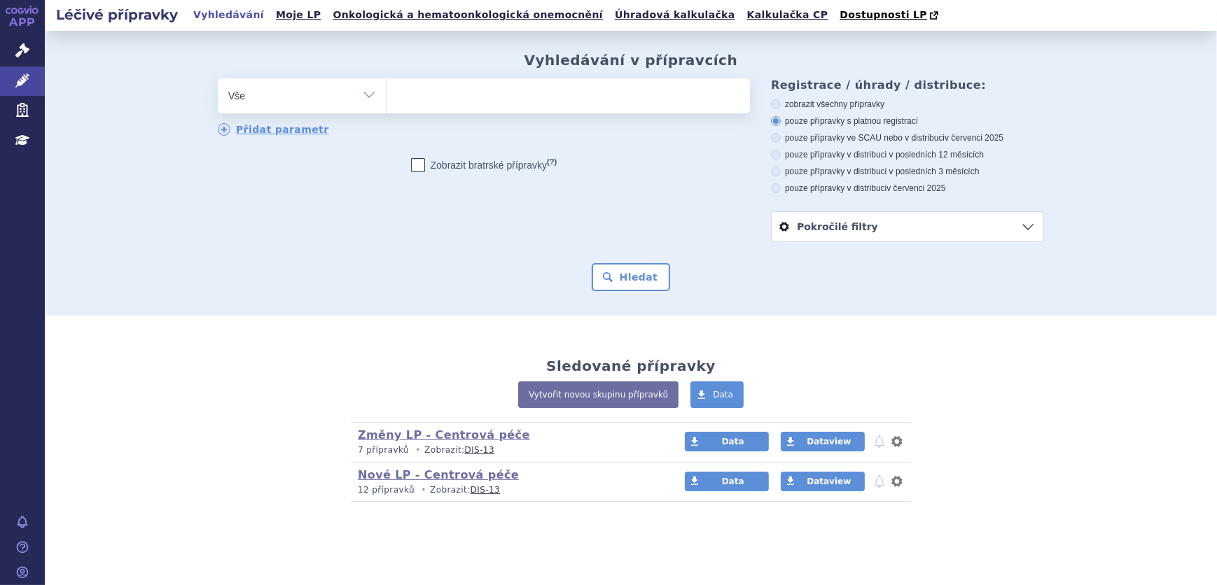
click at [429, 102] on ul at bounding box center [567, 92] width 363 height 29
click at [386, 102] on select at bounding box center [386, 95] width 1 height 35
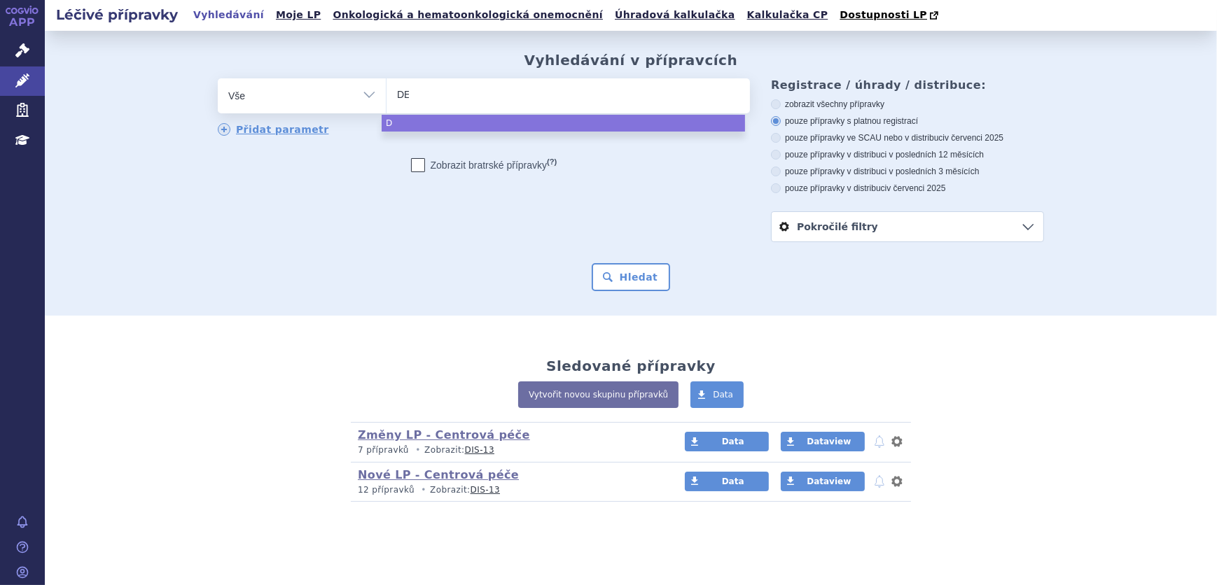
type input "DEL"
type input "DELI"
type input "DELIAN"
type input "DELIANDA"
select select "DELIANDA"
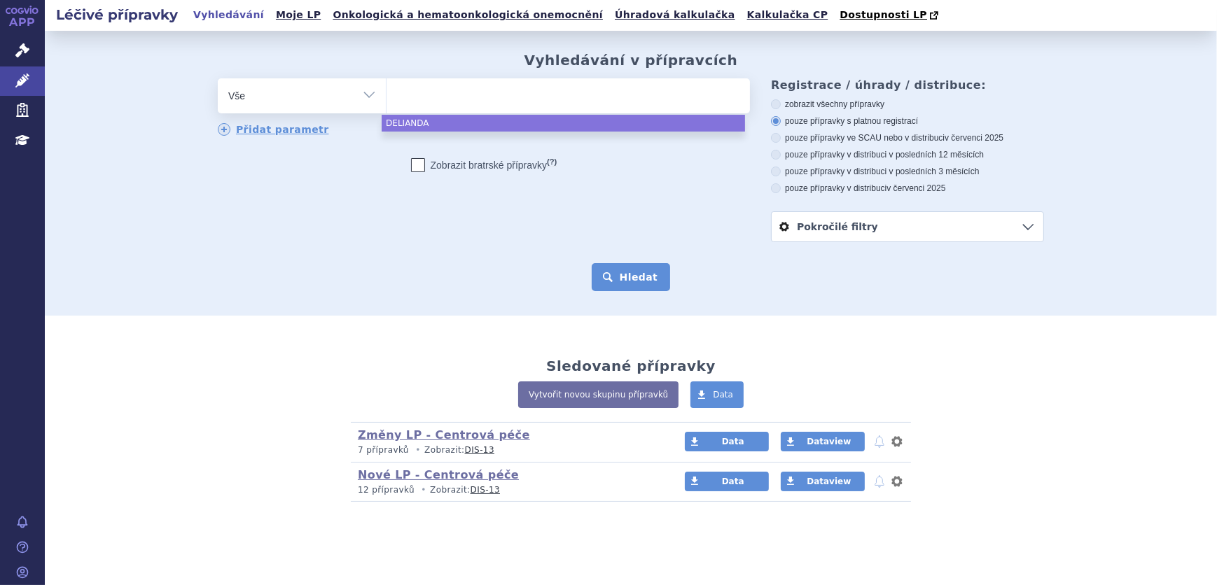
click at [629, 283] on button "Hledat" at bounding box center [631, 277] width 79 height 28
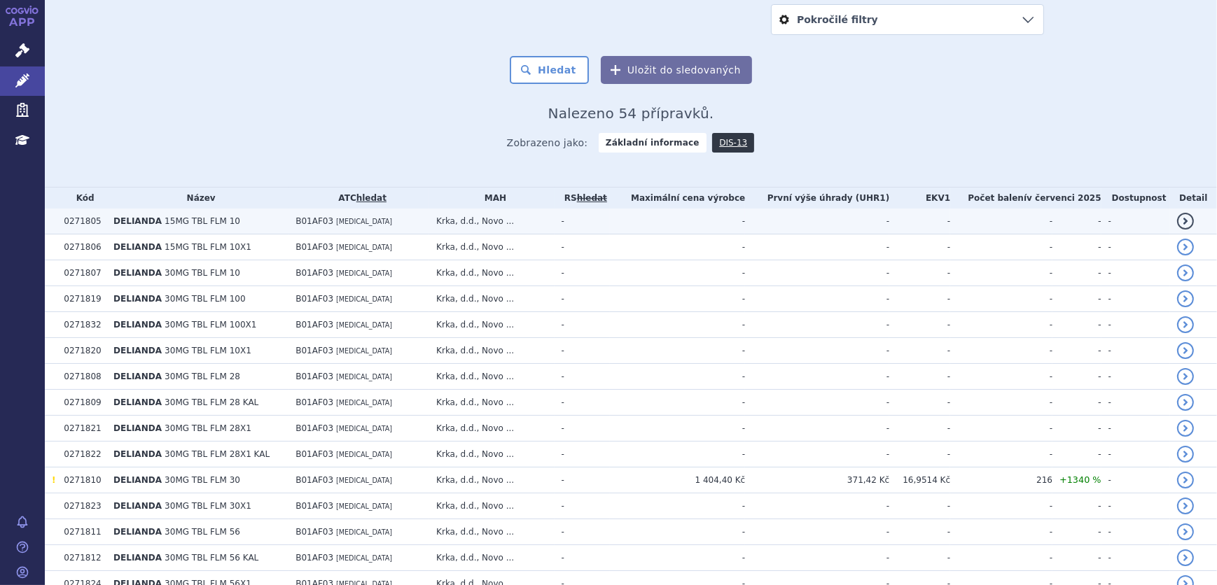
scroll to position [254, 0]
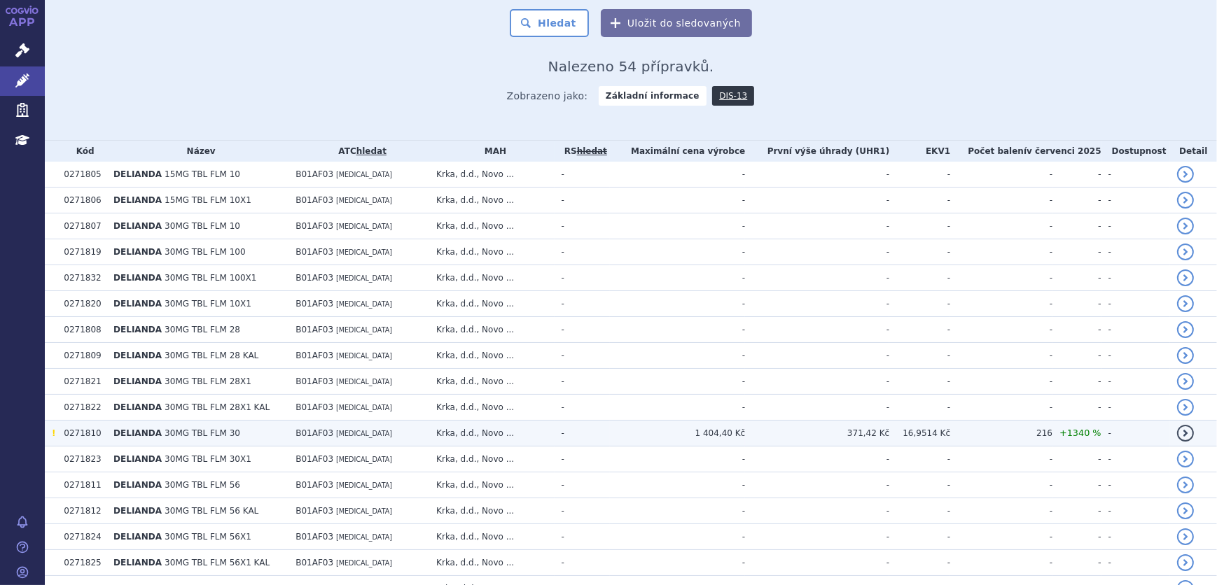
click at [214, 428] on span "30MG TBL FLM 30" at bounding box center [203, 433] width 76 height 10
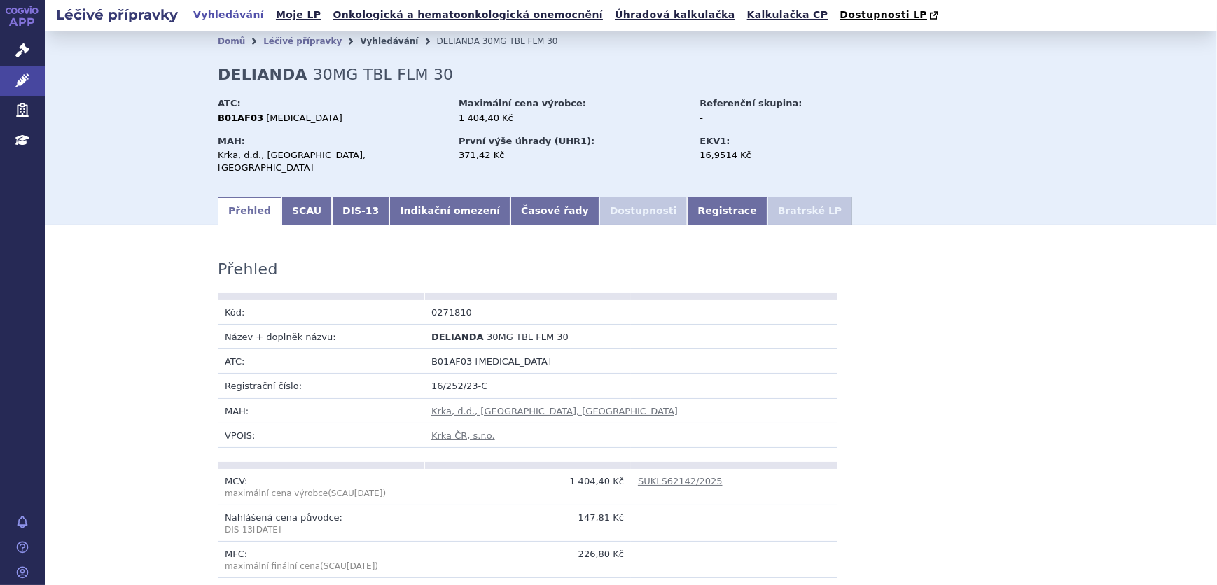
click at [360, 41] on link "Vyhledávání" at bounding box center [389, 41] width 58 height 10
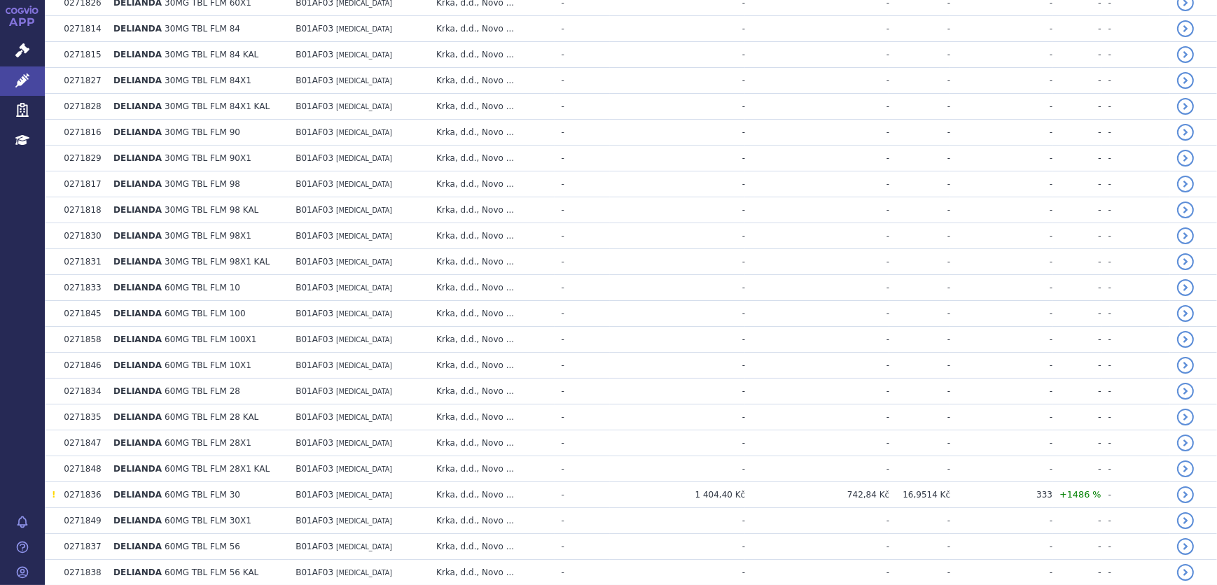
scroll to position [891, 0]
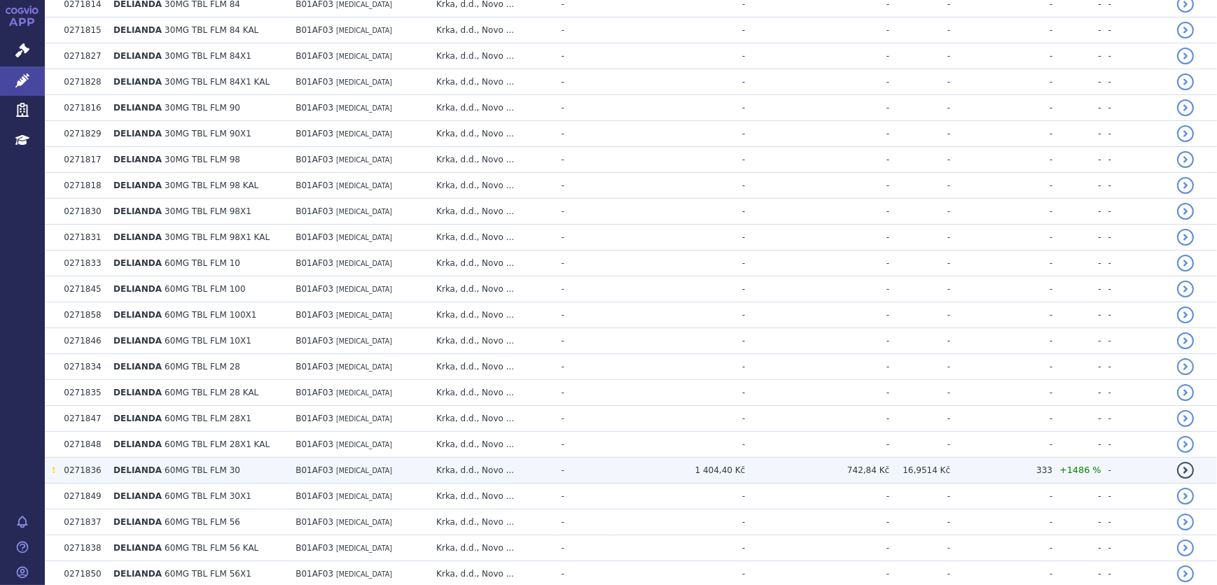
click at [139, 466] on span "DELIANDA" at bounding box center [137, 471] width 48 height 10
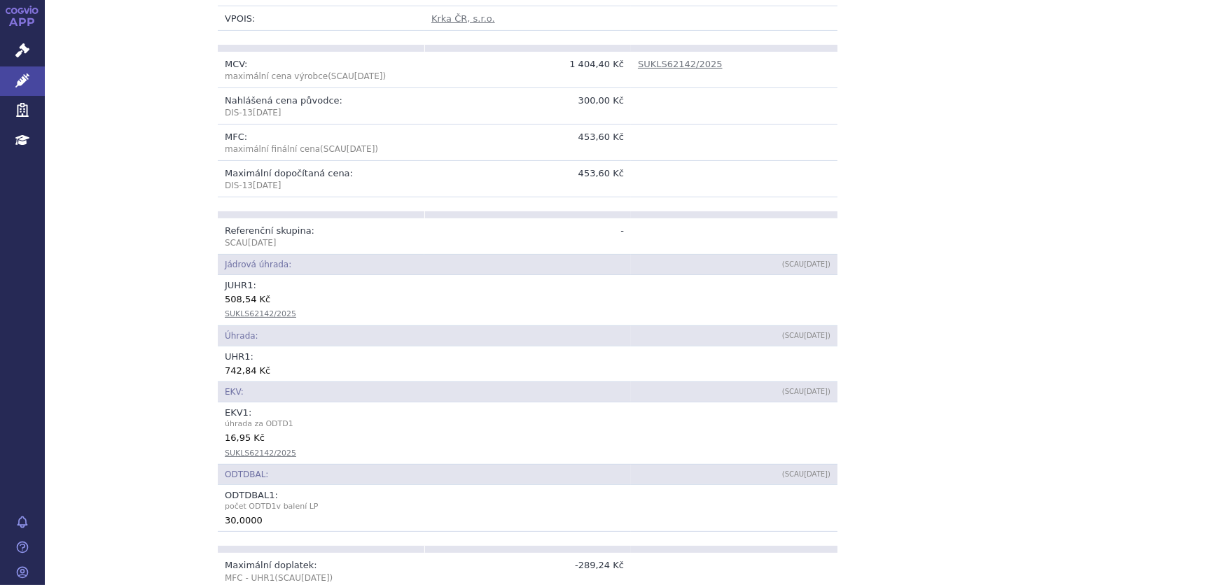
scroll to position [445, 0]
